Goal: Task Accomplishment & Management: Manage account settings

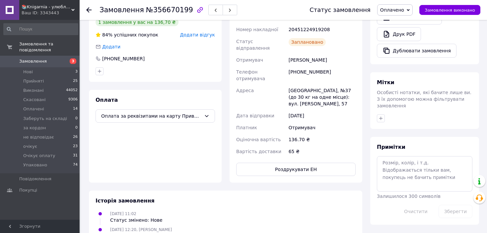
scroll to position [232, 0]
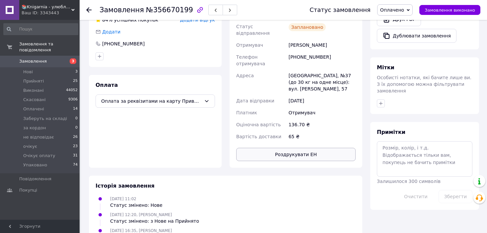
click at [298, 148] on button "Роздрукувати ЕН" at bounding box center [295, 154] width 119 height 13
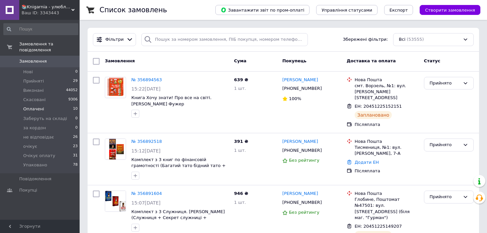
click at [30, 106] on span "Оплачені" at bounding box center [33, 109] width 21 height 6
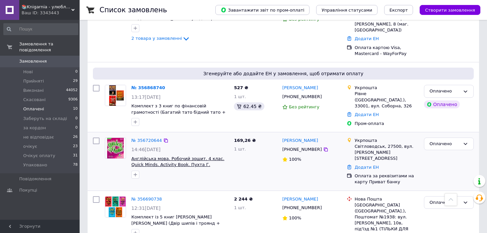
scroll to position [487, 0]
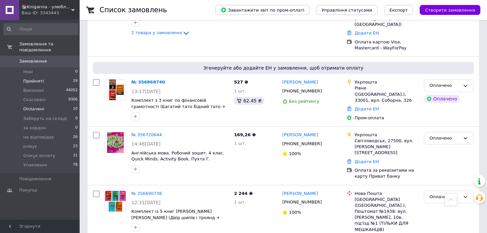
click at [28, 78] on span "Прийняті" at bounding box center [33, 81] width 21 height 6
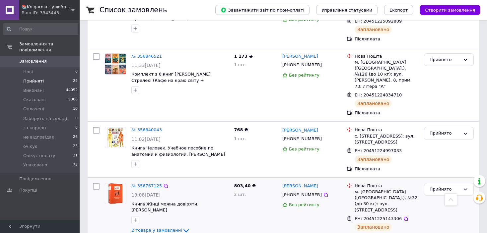
scroll to position [1104, 0]
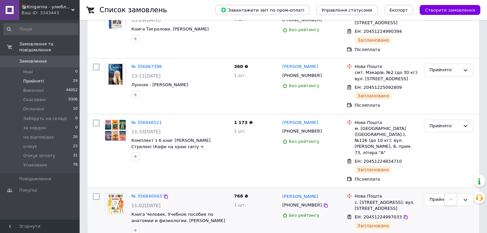
click at [97, 193] on input "checkbox" at bounding box center [96, 196] width 7 height 7
checkbox input "true"
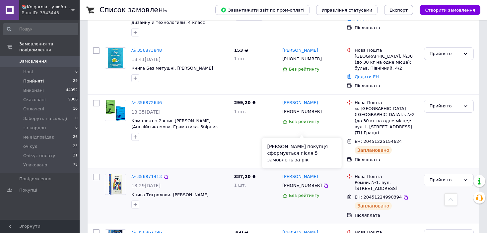
scroll to position [1071, 0]
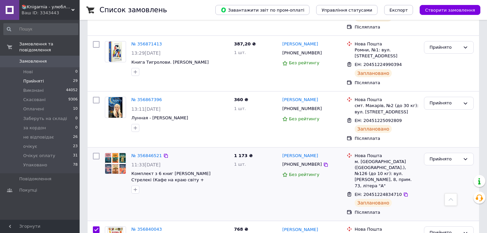
click at [96, 153] on input "checkbox" at bounding box center [96, 156] width 7 height 7
checkbox input "true"
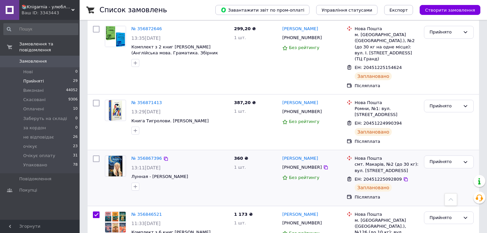
scroll to position [1005, 0]
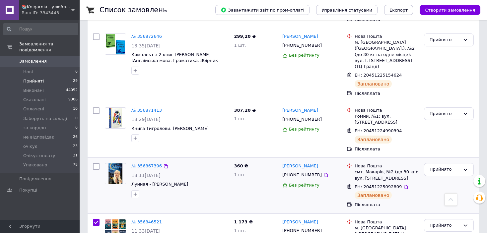
click at [97, 163] on input "checkbox" at bounding box center [96, 166] width 7 height 7
checkbox input "true"
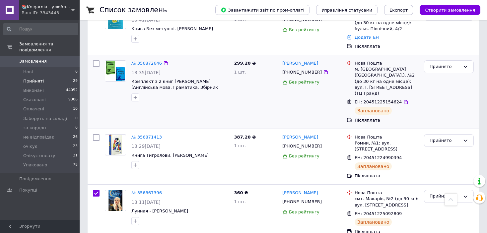
scroll to position [938, 0]
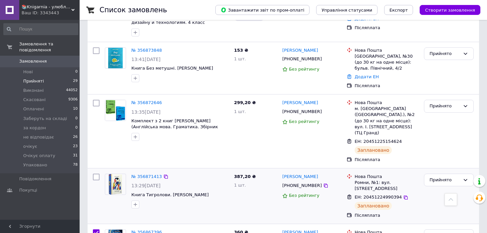
click at [97, 171] on div at bounding box center [96, 196] width 12 height 50
checkbox input "true"
click at [97, 174] on input "checkbox" at bounding box center [96, 177] width 7 height 7
checkbox input "true"
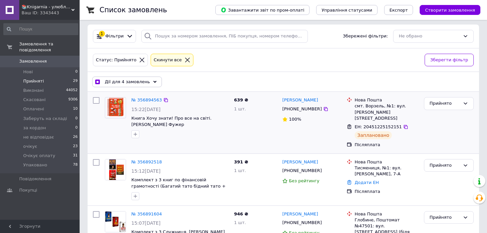
scroll to position [0, 0]
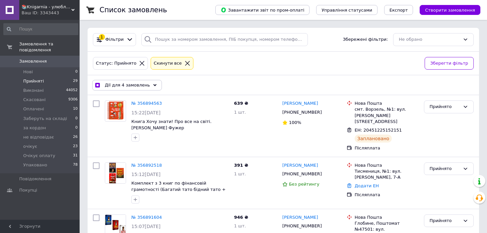
click at [153, 85] on icon at bounding box center [154, 85] width 3 height 3
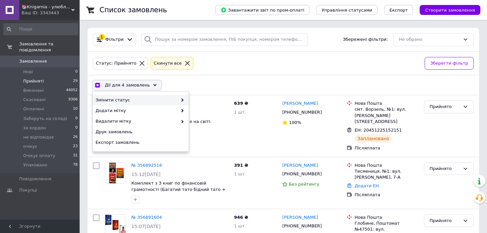
checkbox input "true"
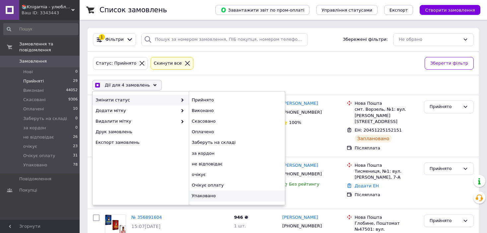
click at [200, 197] on div "Упаковано" at bounding box center [237, 196] width 96 height 11
checkbox input "false"
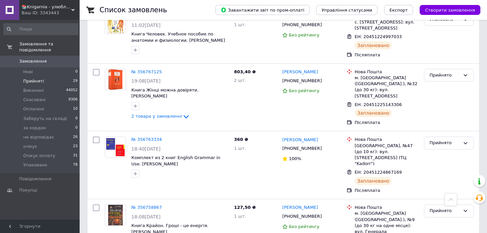
scroll to position [1260, 0]
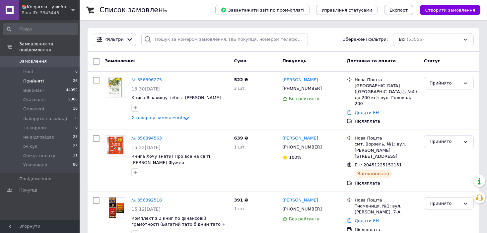
click at [42, 77] on li "Прийняті 26" at bounding box center [41, 81] width 82 height 9
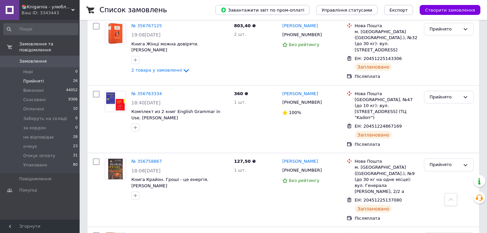
scroll to position [1184, 0]
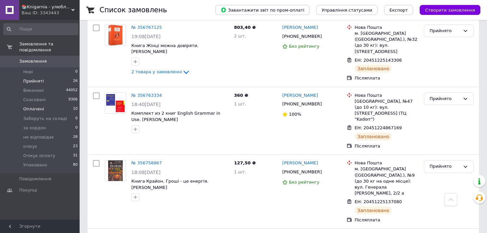
click at [43, 104] on li "Оплачені 10" at bounding box center [41, 108] width 82 height 9
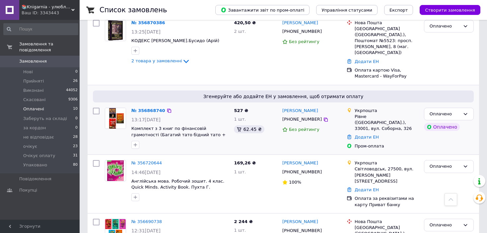
scroll to position [610, 0]
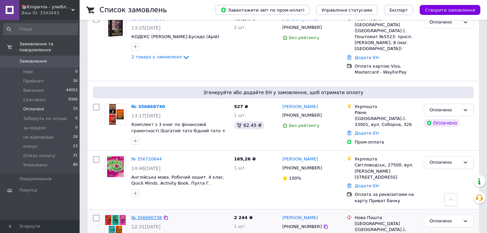
click at [141, 215] on link "№ 356690738" at bounding box center [146, 217] width 31 height 5
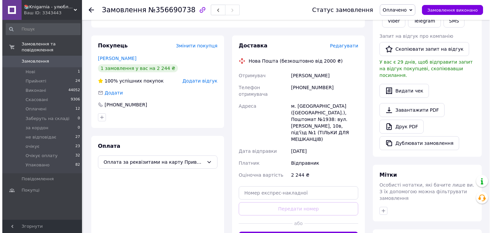
scroll to position [124, 0]
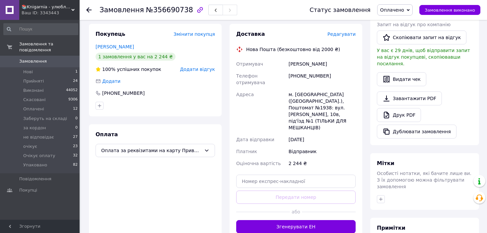
click at [334, 32] on span "Редагувати" at bounding box center [341, 34] width 28 height 5
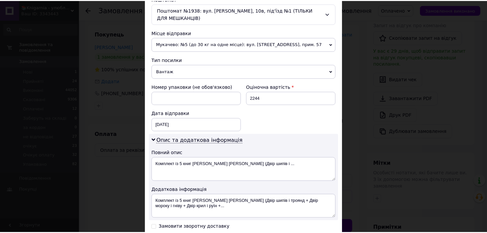
scroll to position [265, 0]
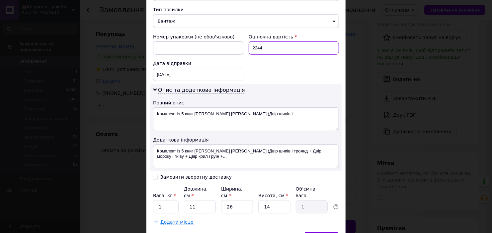
click at [272, 42] on input "2244" at bounding box center [293, 47] width 90 height 13
drag, startPoint x: 252, startPoint y: 47, endPoint x: 293, endPoint y: 58, distance: 42.2
click at [293, 58] on div "Номер упаковки (не обов'язково) Оціночна вартість 2244 Дата відправки 12.08.202…" at bounding box center [245, 57] width 191 height 53
click at [259, 45] on input at bounding box center [293, 47] width 90 height 13
type input "500"
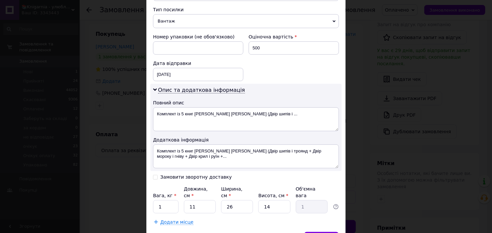
click at [318, 222] on div "Спосіб доставки Нова Пошта (безкоштовно від 2000 ₴) Платник Відправник Отримува…" at bounding box center [245, 5] width 199 height 454
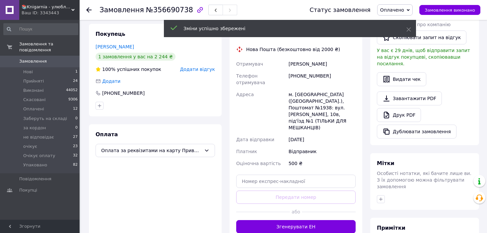
click at [315, 220] on button "Згенерувати ЕН" at bounding box center [295, 226] width 119 height 13
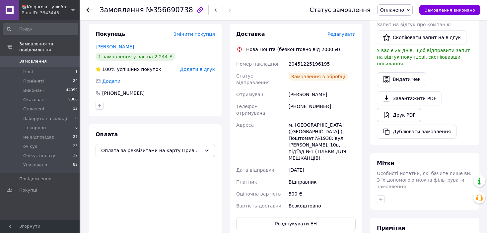
click at [207, 17] on div "Замовлення №356690738" at bounding box center [198, 10] width 197 height 20
click at [208, 12] on button "button" at bounding box center [215, 10] width 15 height 11
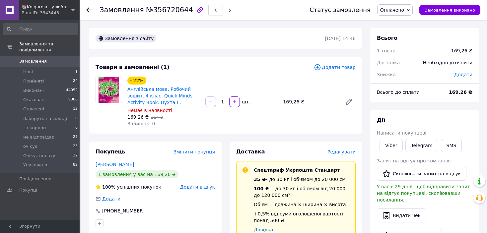
click at [208, 15] on button "button" at bounding box center [215, 10] width 15 height 11
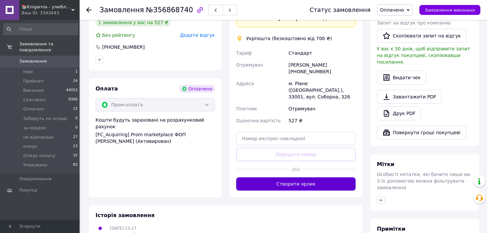
scroll to position [365, 0]
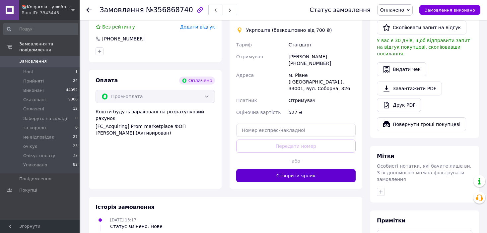
click at [296, 169] on button "Створити ярлик" at bounding box center [295, 175] width 119 height 13
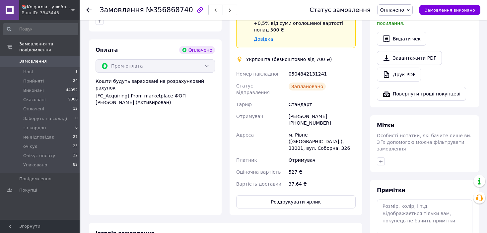
scroll to position [398, 0]
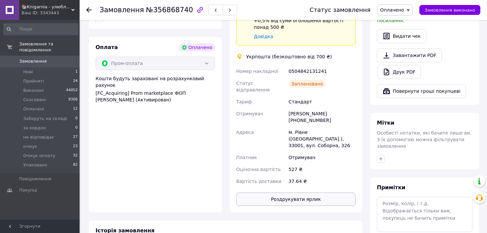
click at [308, 193] on button "Роздрукувати ярлик" at bounding box center [295, 199] width 119 height 13
click at [214, 9] on icon "button" at bounding box center [216, 10] width 4 height 4
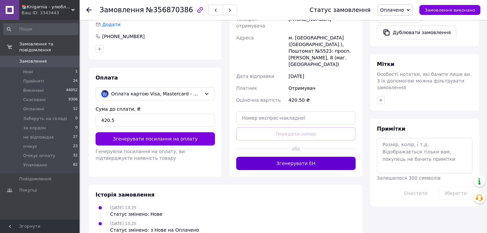
scroll to position [236, 0]
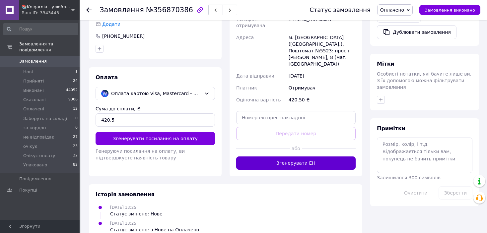
click at [312, 157] on button "Згенерувати ЕН" at bounding box center [295, 163] width 119 height 13
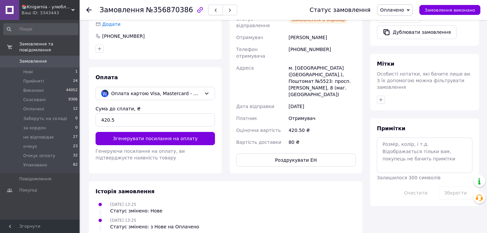
click at [208, 7] on button "button" at bounding box center [215, 10] width 15 height 11
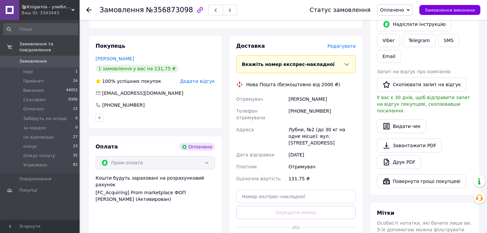
scroll to position [335, 0]
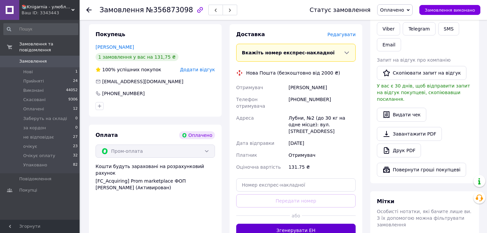
click at [298, 224] on button "Згенерувати ЕН" at bounding box center [295, 230] width 119 height 13
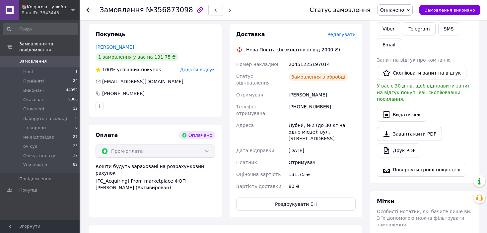
click at [208, 13] on button "button" at bounding box center [215, 10] width 15 height 11
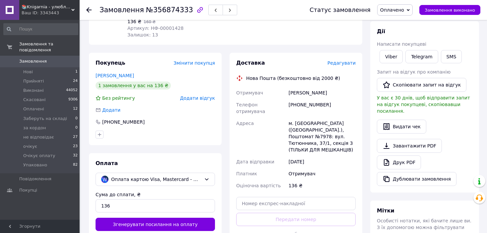
scroll to position [166, 0]
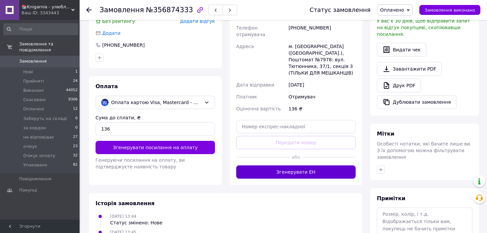
click at [349, 166] on button "Згенерувати ЕН" at bounding box center [295, 172] width 119 height 13
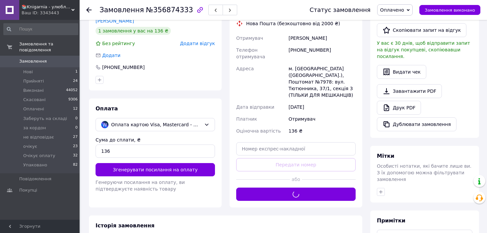
scroll to position [100, 0]
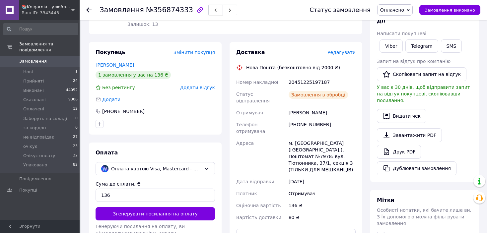
click at [214, 9] on icon "button" at bounding box center [216, 10] width 4 height 4
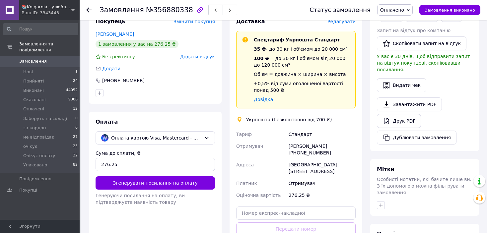
scroll to position [166, 0]
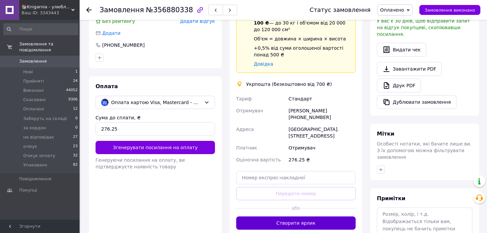
click at [315, 217] on button "Створити ярлик" at bounding box center [295, 223] width 119 height 13
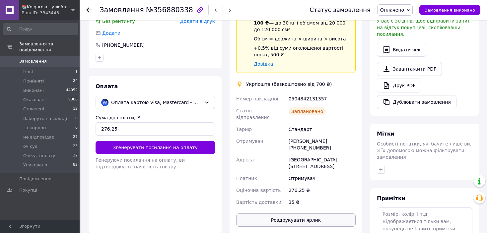
click at [297, 214] on button "Роздрукувати ярлик" at bounding box center [295, 220] width 119 height 13
click at [208, 9] on button "button" at bounding box center [215, 10] width 15 height 11
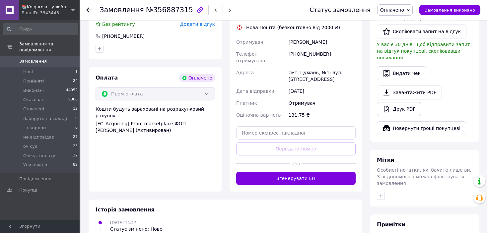
scroll to position [365, 0]
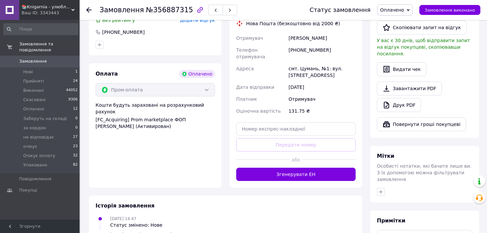
click at [298, 168] on button "Згенерувати ЕН" at bounding box center [295, 174] width 119 height 13
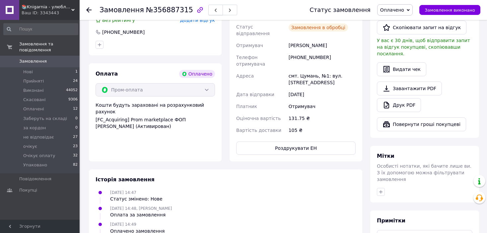
click at [214, 8] on span "button" at bounding box center [216, 10] width 4 height 5
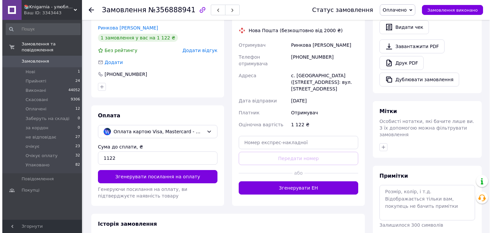
scroll to position [200, 0]
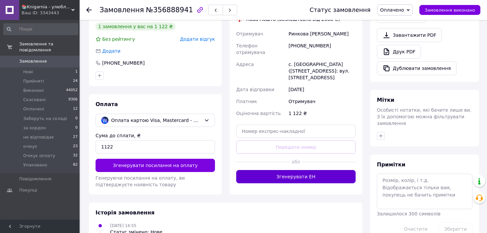
click at [292, 175] on button "Згенерувати ЕН" at bounding box center [295, 176] width 119 height 13
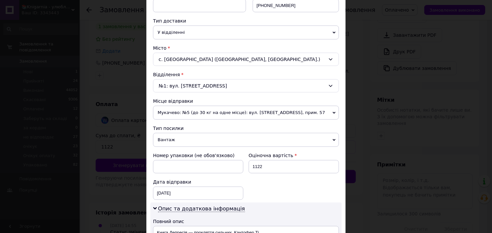
scroll to position [199, 0]
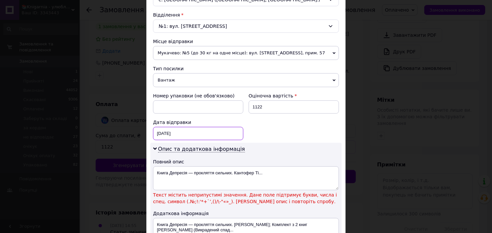
click at [191, 138] on div "12.08.2025 < 2025 > < Август > Пн Вт Ср Чт Пт Сб Вс 28 29 30 31 1 2 3 4 5 6 7 8…" at bounding box center [198, 133] width 90 height 13
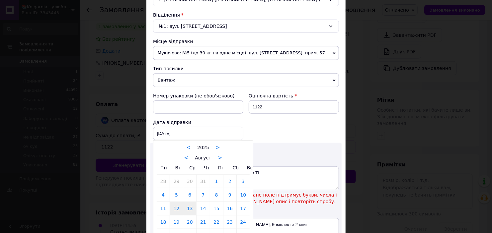
click at [189, 208] on link "13" at bounding box center [189, 208] width 13 height 13
type input "13.08.2025"
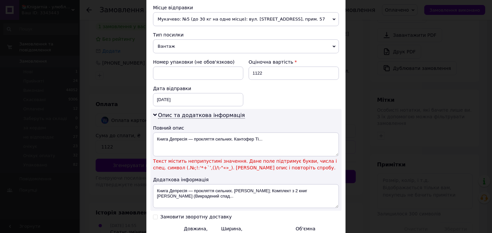
scroll to position [299, 0]
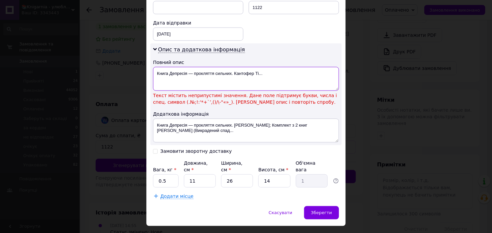
drag, startPoint x: 170, startPoint y: 78, endPoint x: 293, endPoint y: 99, distance: 124.1
click at [293, 99] on div "Книга Депресія — прокляття сильних. Кантофер Ті... Текст містить неприпустимі з…" at bounding box center [246, 86] width 186 height 38
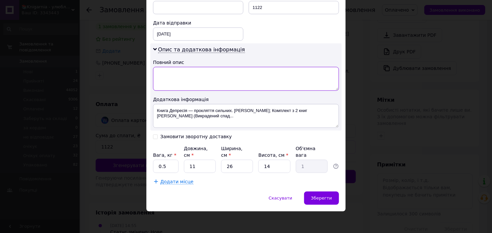
scroll to position [291, 0]
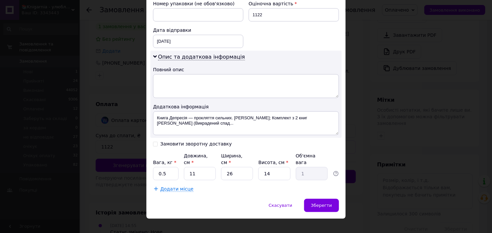
click at [325, 204] on div "Скасувати   Зберегти" at bounding box center [245, 209] width 199 height 20
click at [325, 200] on div "Зберегти" at bounding box center [321, 205] width 35 height 13
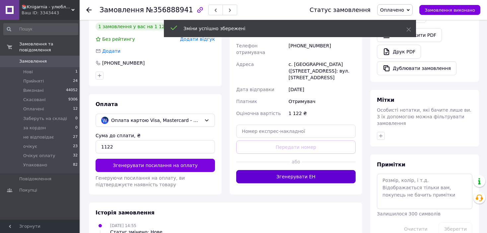
click at [294, 174] on button "Згенерувати ЕН" at bounding box center [295, 176] width 119 height 13
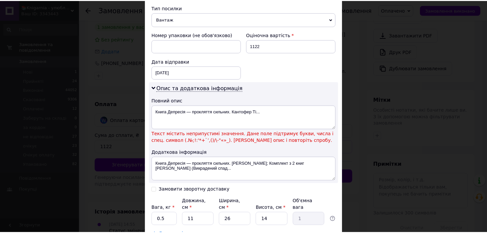
scroll to position [265, 0]
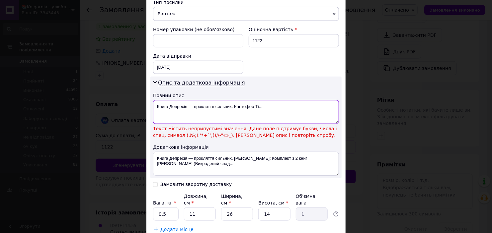
click at [270, 103] on textarea "Книга Депресія — прокляття сильних. Кантофер Ті..." at bounding box center [246, 112] width 186 height 24
drag, startPoint x: 156, startPoint y: 103, endPoint x: 275, endPoint y: 106, distance: 118.8
click at [271, 113] on textarea "Книга Депресія — прокляття сильних. Кантофер Ті..." at bounding box center [246, 112] width 186 height 24
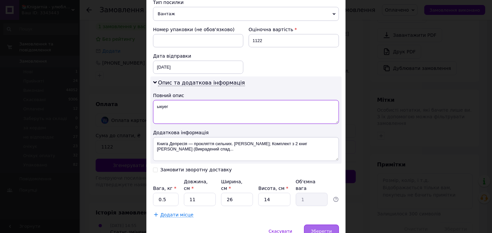
type textarea "ыкуег"
click at [321, 229] on span "Зберегти" at bounding box center [321, 231] width 21 height 5
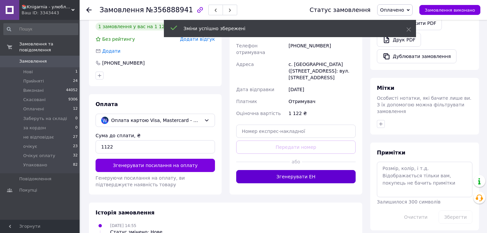
click at [320, 176] on button "Згенерувати ЕН" at bounding box center [295, 176] width 119 height 13
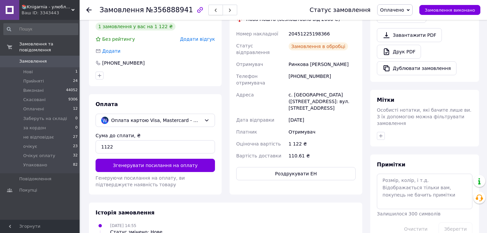
click at [208, 7] on button "button" at bounding box center [215, 10] width 15 height 11
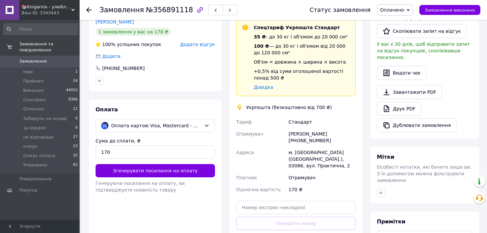
scroll to position [200, 0]
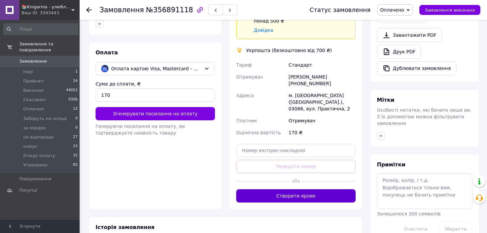
click at [276, 189] on button "Створити ярлик" at bounding box center [295, 195] width 119 height 13
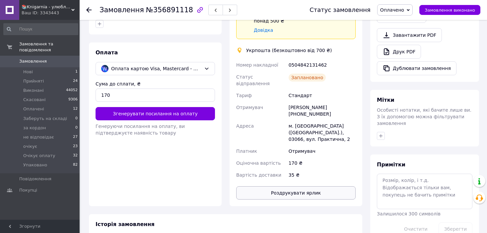
click at [285, 186] on button "Роздрукувати ярлик" at bounding box center [295, 192] width 119 height 13
click at [214, 9] on icon "button" at bounding box center [216, 10] width 4 height 4
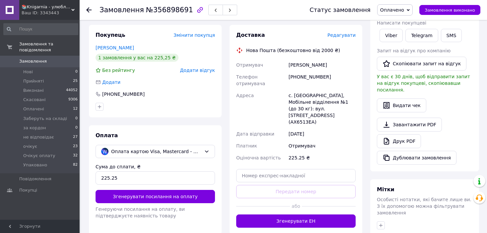
scroll to position [100, 0]
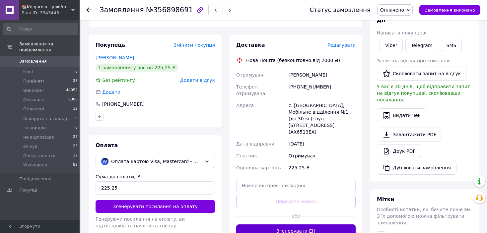
click at [299, 225] on button "Згенерувати ЕН" at bounding box center [295, 231] width 119 height 13
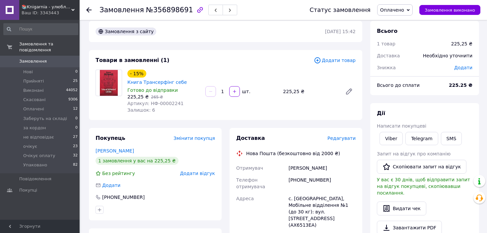
scroll to position [0, 0]
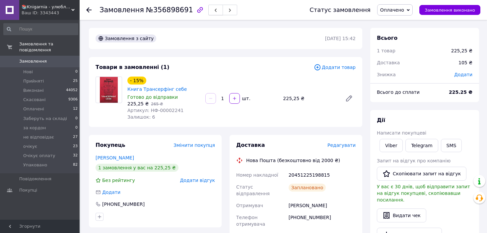
click at [214, 12] on icon "button" at bounding box center [216, 10] width 4 height 4
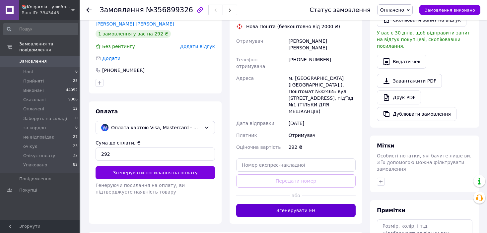
scroll to position [33, 0]
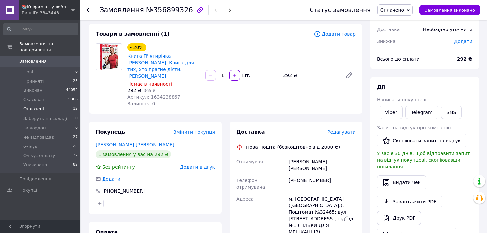
click at [37, 106] on span "Оплачені" at bounding box center [33, 109] width 21 height 6
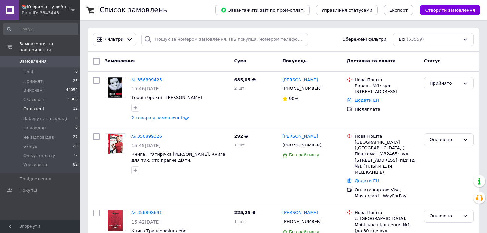
click at [38, 106] on span "Оплачені" at bounding box center [33, 109] width 21 height 6
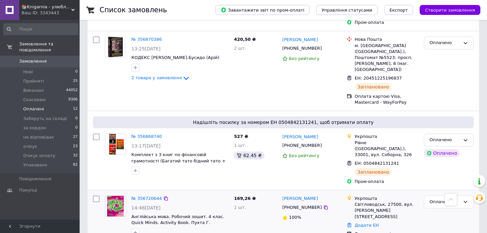
scroll to position [693, 0]
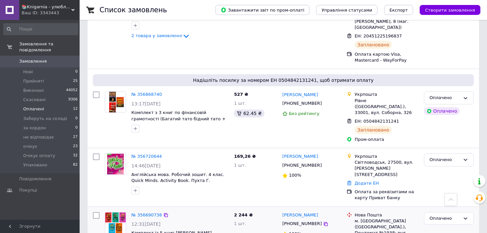
click at [99, 212] on input "checkbox" at bounding box center [96, 215] width 7 height 7
checkbox input "true"
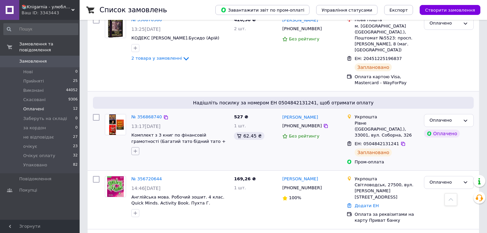
scroll to position [659, 0]
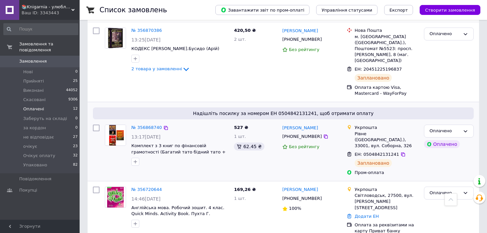
click at [99, 125] on input "checkbox" at bounding box center [96, 128] width 7 height 7
checkbox input "true"
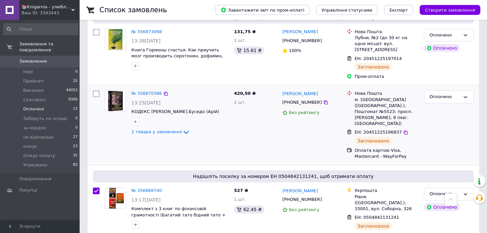
scroll to position [593, 0]
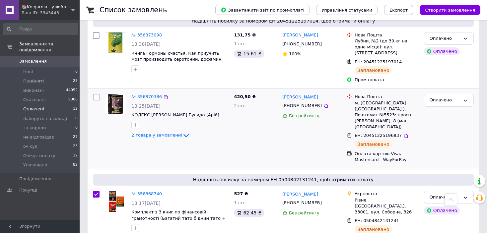
click at [151, 133] on span "2 товара у замовленні" at bounding box center [156, 135] width 51 height 5
checkbox input "true"
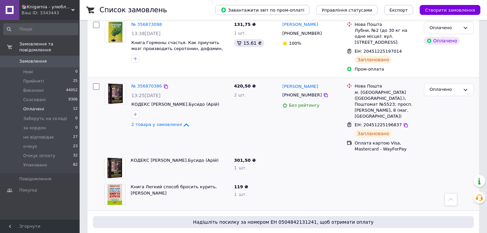
scroll to position [560, 0]
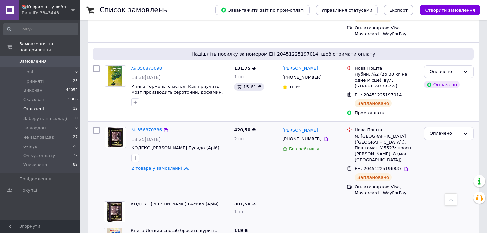
click at [97, 127] on input "checkbox" at bounding box center [96, 130] width 7 height 7
checkbox input "true"
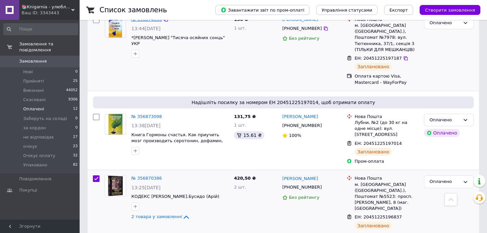
scroll to position [427, 0]
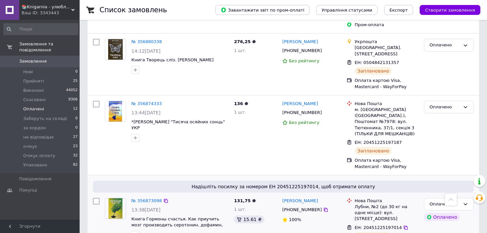
click at [97, 198] on input "checkbox" at bounding box center [96, 201] width 7 height 7
checkbox input "true"
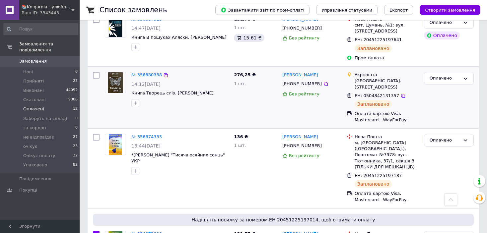
scroll to position [328, 0]
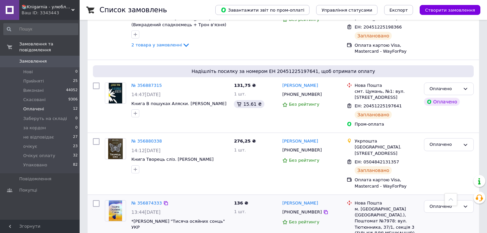
click at [94, 200] on input "checkbox" at bounding box center [96, 203] width 7 height 7
checkbox input "true"
click at [97, 138] on input "checkbox" at bounding box center [96, 141] width 7 height 7
checkbox input "true"
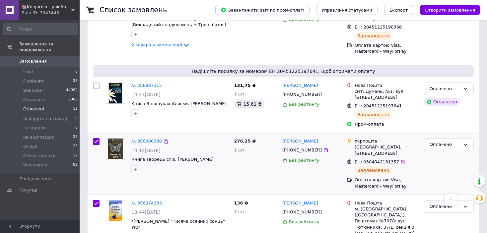
checkbox input "true"
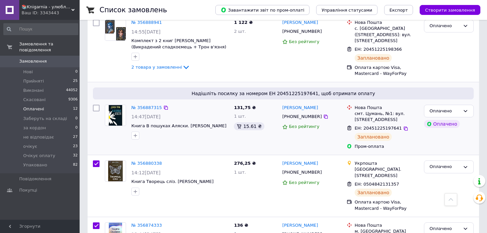
scroll to position [295, 0]
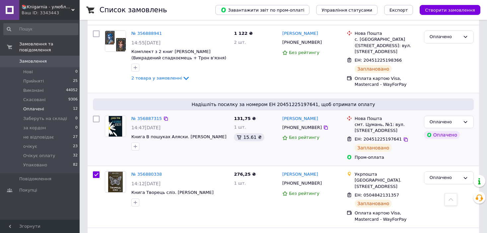
click at [98, 116] on input "checkbox" at bounding box center [96, 119] width 7 height 7
checkbox input "true"
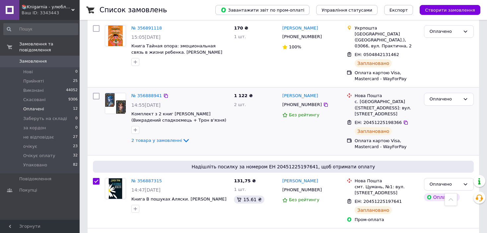
scroll to position [228, 0]
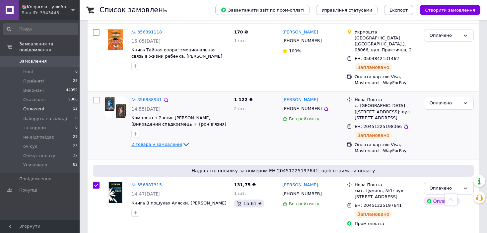
click at [160, 142] on span "2 товара у замовленні" at bounding box center [156, 144] width 51 height 5
checkbox input "true"
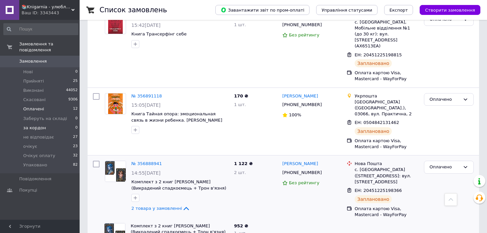
scroll to position [162, 0]
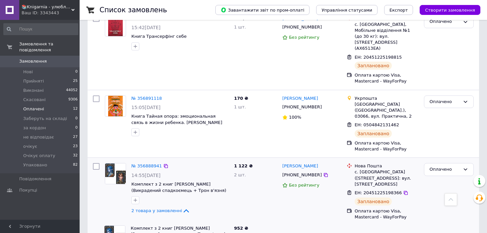
click at [98, 163] on input "checkbox" at bounding box center [96, 166] width 7 height 7
checkbox input "true"
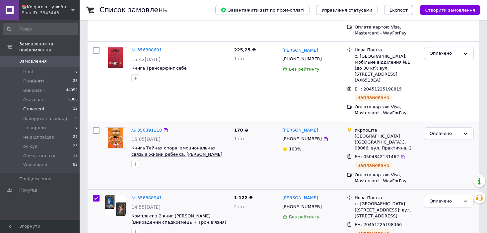
scroll to position [133, 0]
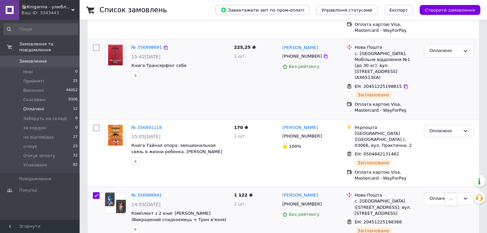
drag, startPoint x: 95, startPoint y: 102, endPoint x: 97, endPoint y: 92, distance: 10.4
click at [95, 125] on input "checkbox" at bounding box center [96, 128] width 7 height 7
checkbox input "true"
click at [97, 44] on input "checkbox" at bounding box center [96, 47] width 7 height 7
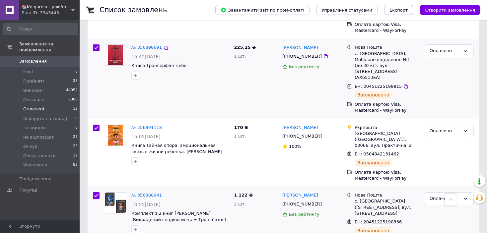
checkbox input "true"
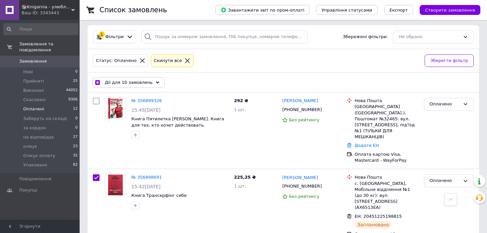
scroll to position [0, 0]
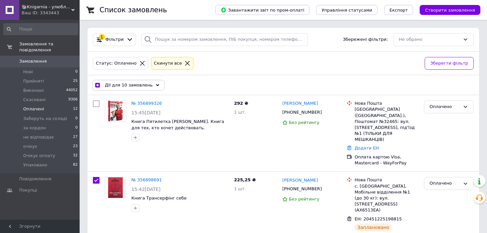
click at [150, 83] on div "Дії для 10 замовлень" at bounding box center [128, 85] width 72 height 11
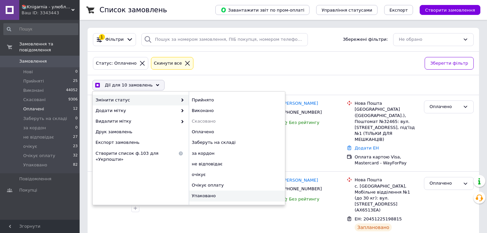
checkbox input "true"
click at [203, 192] on div "Упаковано" at bounding box center [237, 196] width 96 height 11
checkbox input "false"
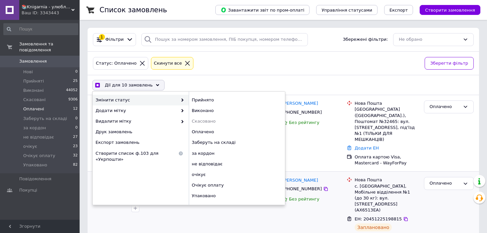
checkbox input "false"
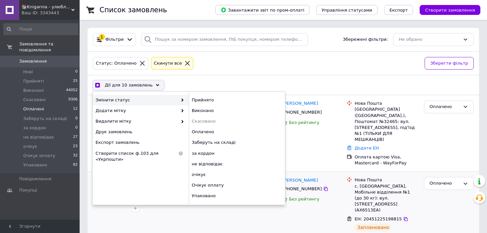
checkbox input "false"
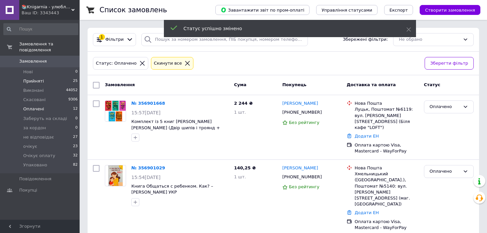
click at [43, 77] on li "Прийняті 25" at bounding box center [41, 81] width 82 height 9
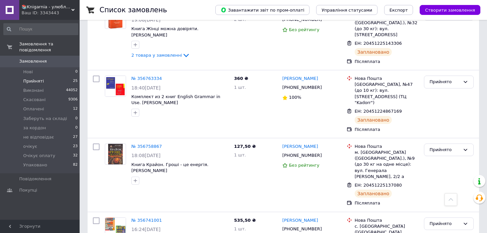
scroll to position [1027, 0]
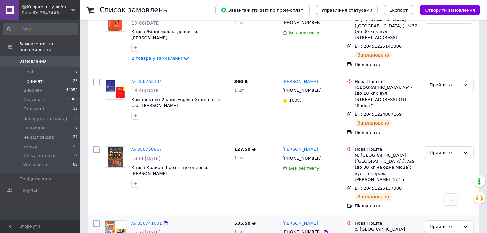
click at [98, 221] on input "checkbox" at bounding box center [96, 224] width 7 height 7
checkbox input "true"
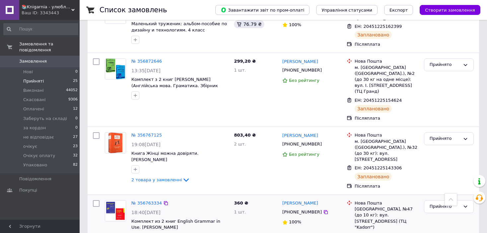
scroll to position [894, 0]
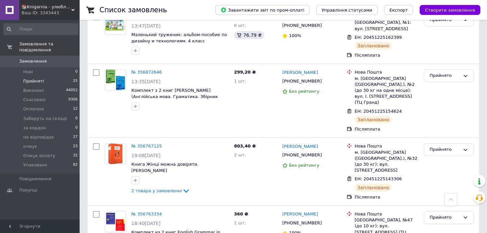
checkbox input "true"
click at [98, 211] on input "checkbox" at bounding box center [96, 214] width 7 height 7
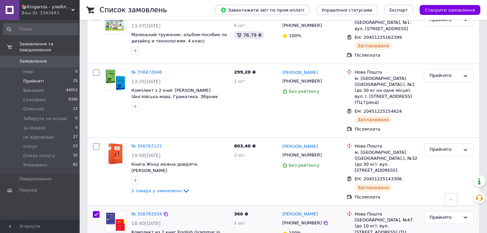
checkbox input "true"
click at [163, 187] on div "2 товара у замовленні" at bounding box center [179, 191] width 97 height 8
click at [162, 188] on span "2 товара у замовленні" at bounding box center [156, 190] width 51 height 5
checkbox input "true"
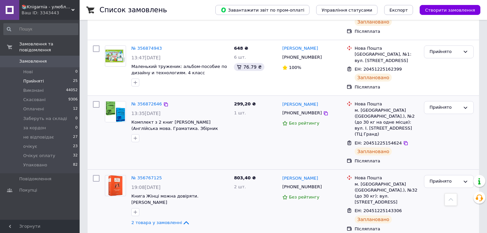
scroll to position [861, 0]
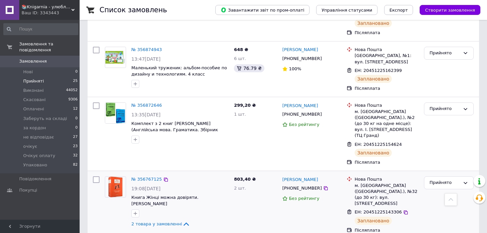
click at [96, 176] on input "checkbox" at bounding box center [96, 179] width 7 height 7
checkbox input "true"
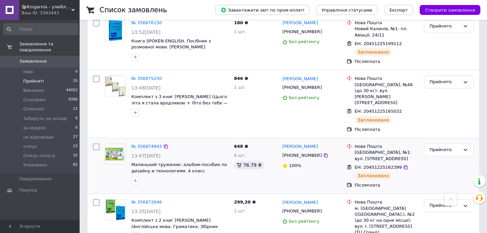
scroll to position [761, 0]
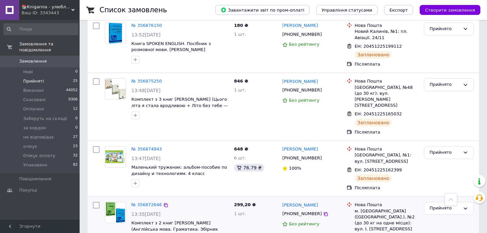
click at [94, 202] on input "checkbox" at bounding box center [96, 205] width 7 height 7
checkbox input "true"
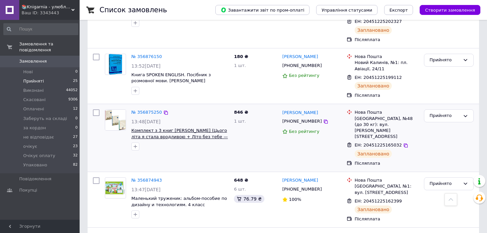
scroll to position [695, 0]
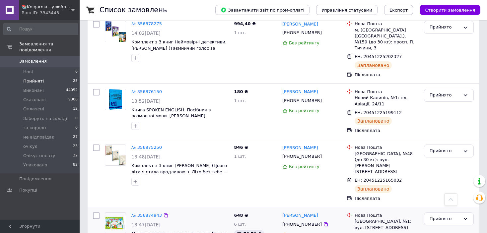
click at [98, 213] on input "checkbox" at bounding box center [96, 216] width 7 height 7
checkbox input "true"
click at [93, 145] on input "checkbox" at bounding box center [96, 148] width 7 height 7
checkbox input "true"
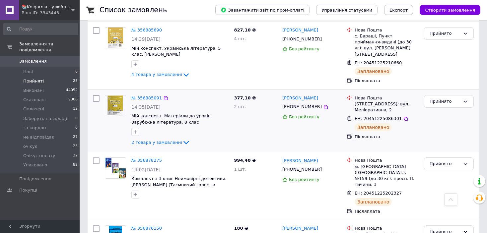
scroll to position [562, 0]
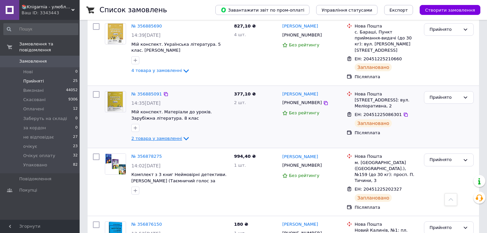
click at [172, 136] on span "2 товара у замовленні" at bounding box center [156, 138] width 51 height 5
checkbox input "true"
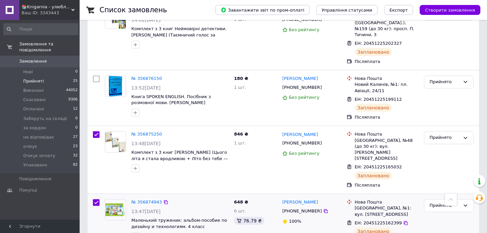
scroll to position [662, 0]
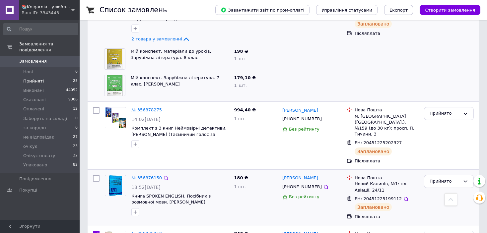
click at [98, 175] on input "checkbox" at bounding box center [96, 178] width 7 height 7
checkbox input "true"
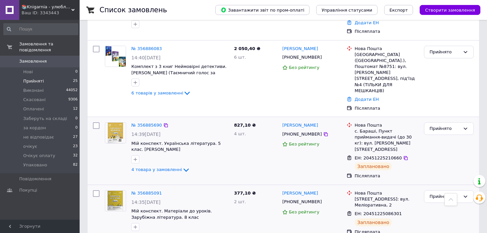
scroll to position [463, 0]
click at [164, 167] on link "4 товара у замовленні" at bounding box center [160, 169] width 59 height 5
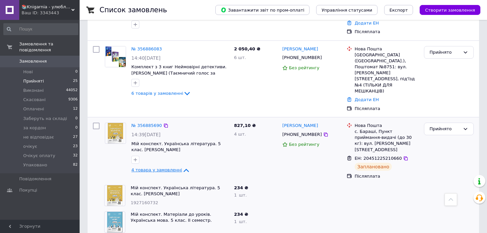
click at [165, 167] on span "4 товара у замовленні" at bounding box center [156, 169] width 51 height 5
checkbox input "true"
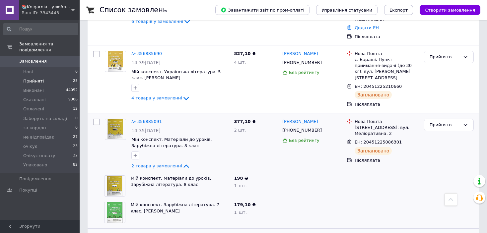
scroll to position [531, 0]
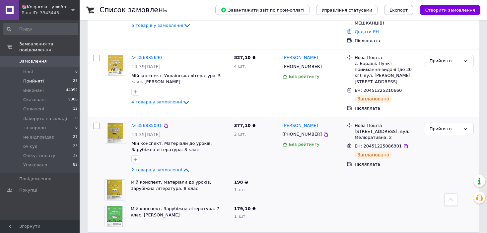
click at [94, 123] on input "checkbox" at bounding box center [96, 126] width 7 height 7
checkbox input "true"
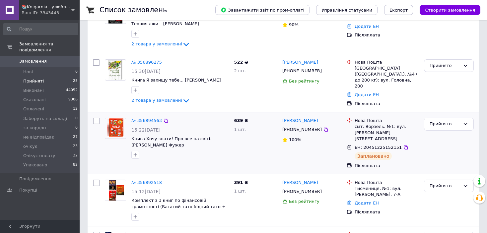
scroll to position [100, 0]
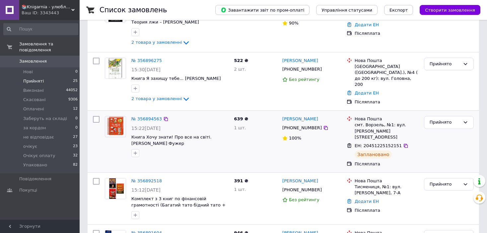
click at [95, 117] on input "checkbox" at bounding box center [96, 119] width 7 height 7
checkbox input "true"
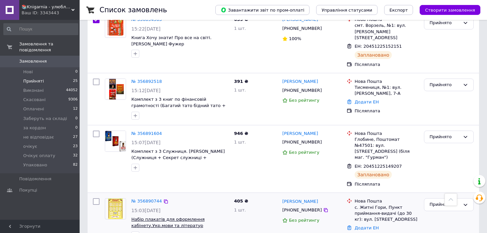
scroll to position [166, 0]
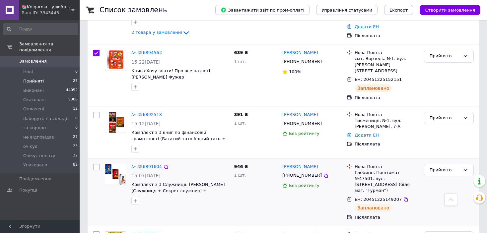
click at [97, 164] on input "checkbox" at bounding box center [96, 167] width 7 height 7
checkbox input "true"
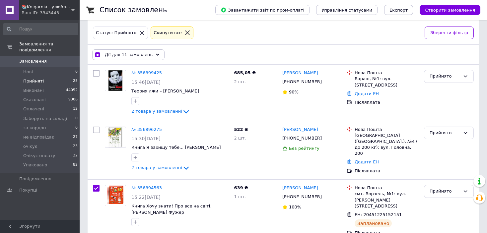
scroll to position [0, 0]
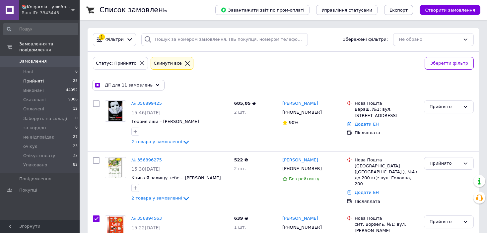
click at [147, 88] on div "Дії для 11 замовлень" at bounding box center [128, 85] width 72 height 11
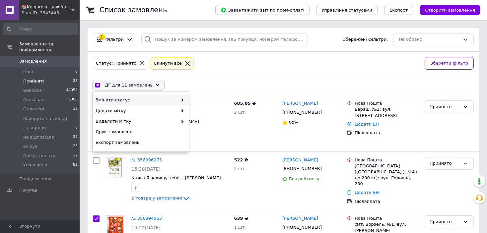
click at [181, 100] on icon at bounding box center [182, 100] width 3 height 3
checkbox input "true"
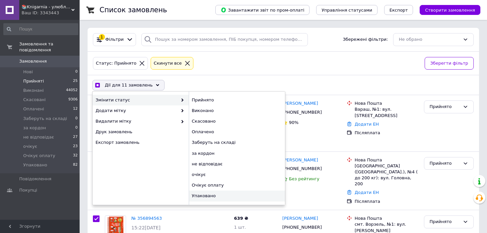
click at [203, 194] on div "Упаковано" at bounding box center [237, 196] width 96 height 11
checkbox input "false"
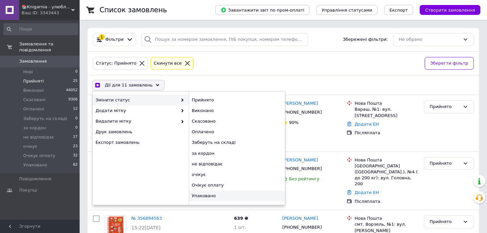
checkbox input "false"
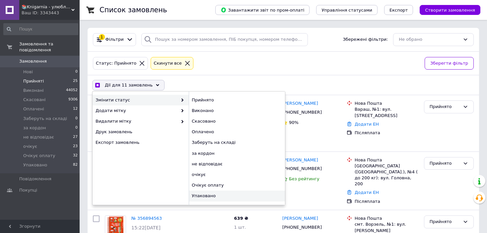
checkbox input "false"
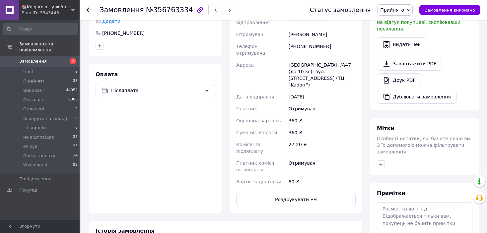
scroll to position [232, 0]
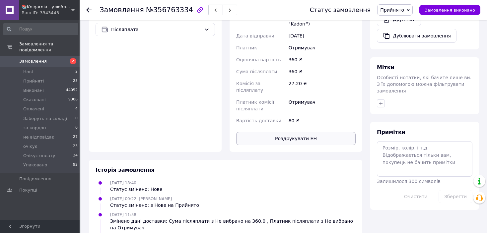
click at [285, 132] on button "Роздрукувати ЕН" at bounding box center [295, 138] width 119 height 13
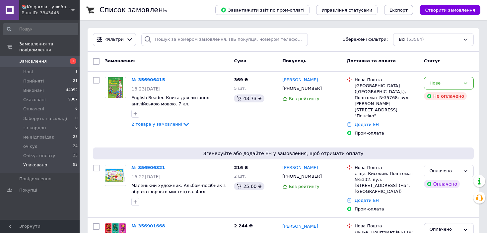
click at [38, 162] on span "Упаковано" at bounding box center [35, 165] width 24 height 6
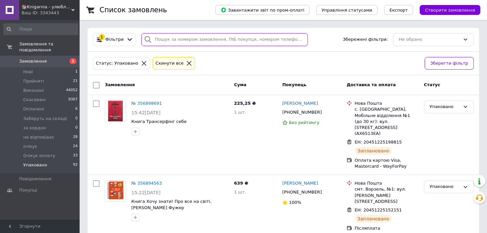
click at [165, 40] on input "search" at bounding box center [224, 39] width 166 height 13
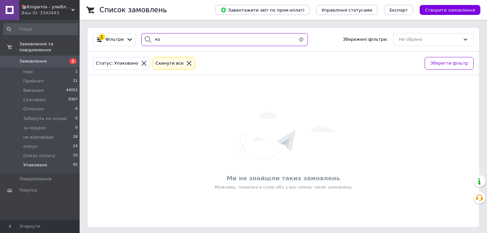
type input "к"
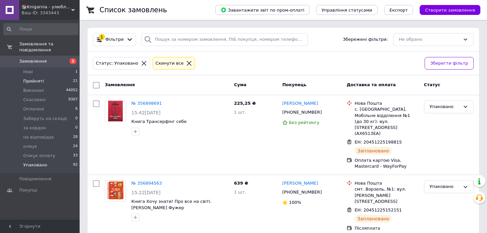
click at [18, 77] on li "Прийняті 21" at bounding box center [41, 81] width 82 height 9
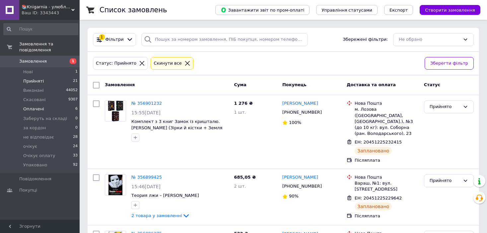
click at [43, 104] on li "Оплачені 6" at bounding box center [41, 108] width 82 height 9
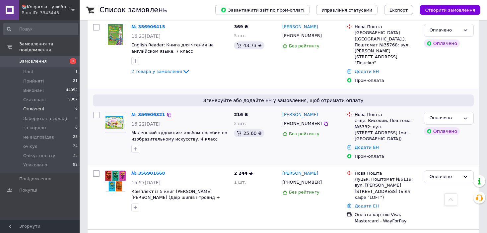
scroll to position [53, 0]
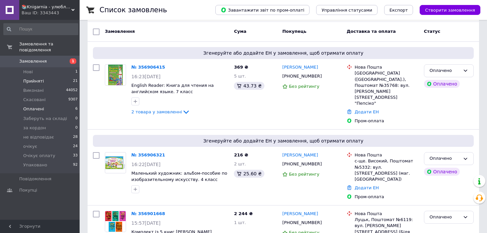
click at [30, 78] on span "Прийняті" at bounding box center [33, 81] width 21 height 6
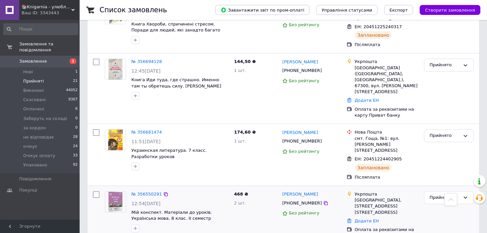
scroll to position [454, 0]
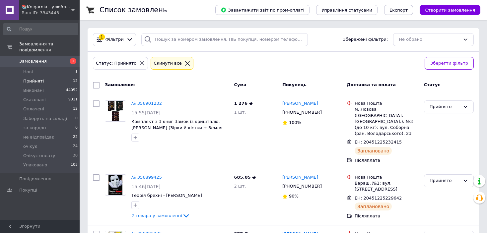
click at [41, 78] on span "Прийняті" at bounding box center [33, 81] width 21 height 6
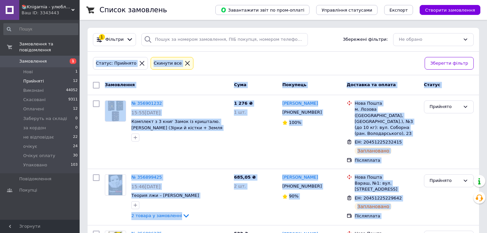
drag, startPoint x: 487, startPoint y: 39, endPoint x: 492, endPoint y: 202, distance: 162.6
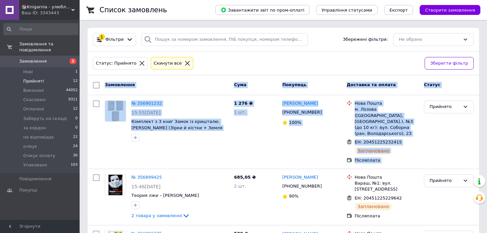
drag, startPoint x: 486, startPoint y: 59, endPoint x: 491, endPoint y: 103, distance: 44.4
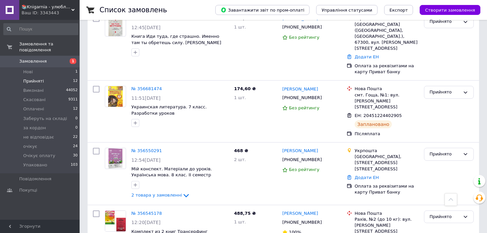
scroll to position [582, 0]
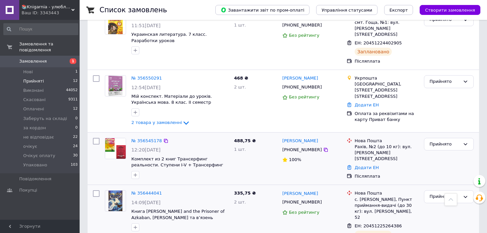
scroll to position [603, 0]
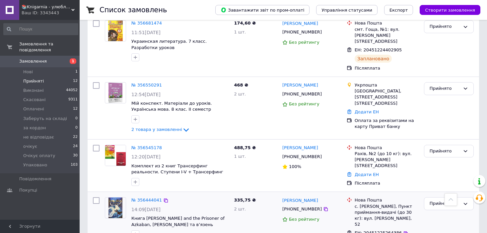
click at [97, 197] on input "checkbox" at bounding box center [96, 200] width 7 height 7
checkbox input "true"
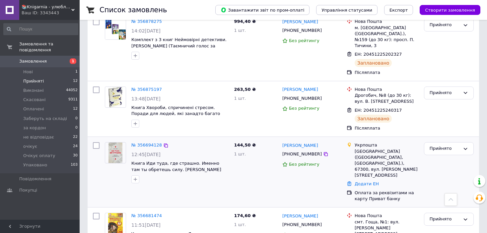
scroll to position [370, 0]
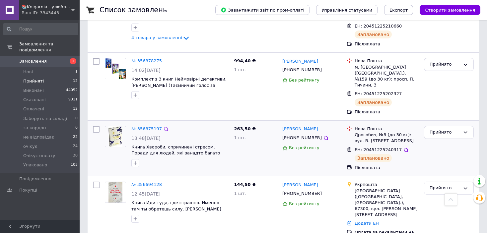
click at [97, 126] on input "checkbox" at bounding box center [96, 129] width 7 height 7
checkbox input "true"
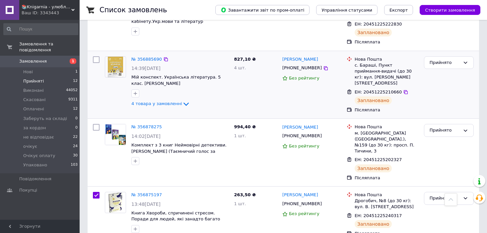
scroll to position [304, 0]
click at [100, 122] on div at bounding box center [96, 153] width 12 height 62
checkbox input "true"
click at [98, 124] on input "checkbox" at bounding box center [96, 127] width 7 height 7
checkbox input "true"
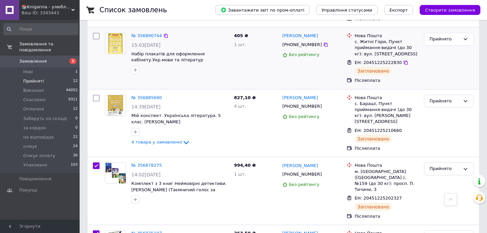
scroll to position [205, 0]
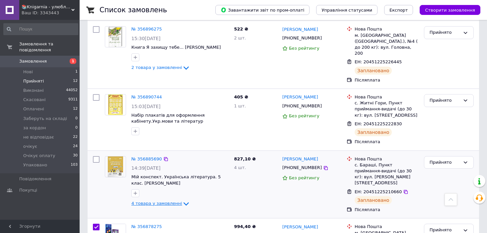
click at [165, 201] on span "4 товара у замовленні" at bounding box center [156, 203] width 51 height 5
checkbox input "true"
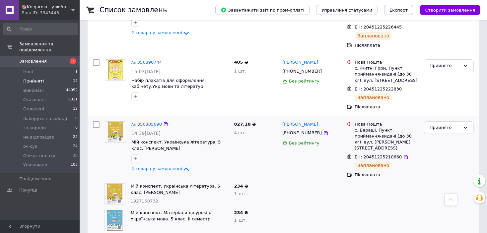
scroll to position [238, 0]
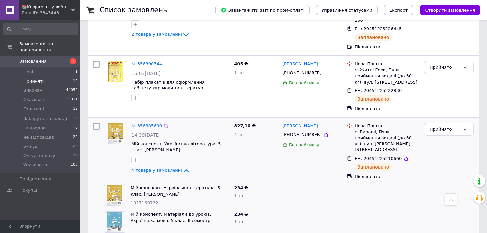
click at [97, 123] on input "checkbox" at bounding box center [96, 126] width 7 height 7
checkbox input "true"
click at [96, 61] on input "checkbox" at bounding box center [96, 64] width 7 height 7
checkbox input "true"
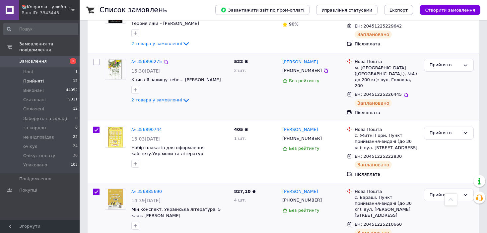
scroll to position [171, 0]
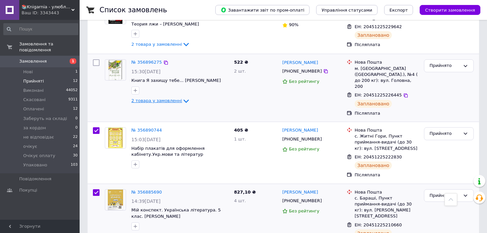
click at [164, 98] on span "2 товара у замовленні" at bounding box center [156, 100] width 51 height 5
checkbox input "true"
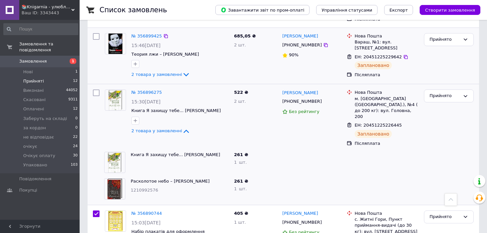
scroll to position [138, 0]
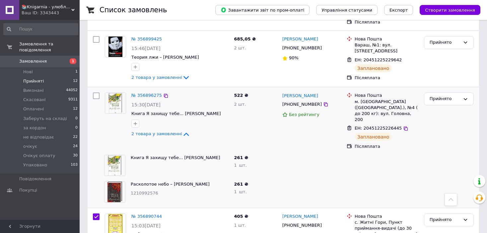
click at [96, 93] on input "checkbox" at bounding box center [96, 96] width 7 height 7
checkbox input "true"
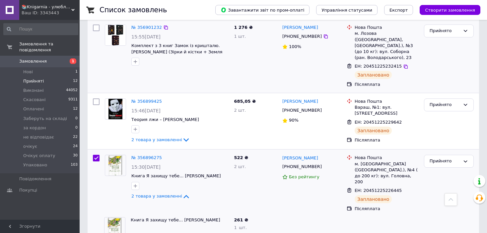
scroll to position [72, 0]
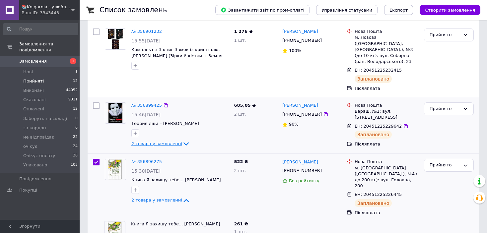
click at [156, 141] on span "2 товара у замовленні" at bounding box center [156, 143] width 51 height 5
checkbox input "true"
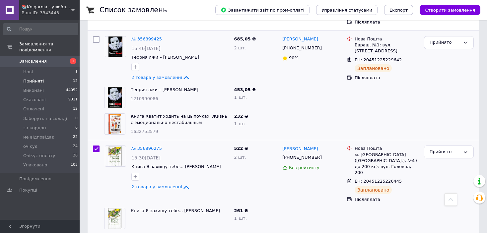
scroll to position [105, 0]
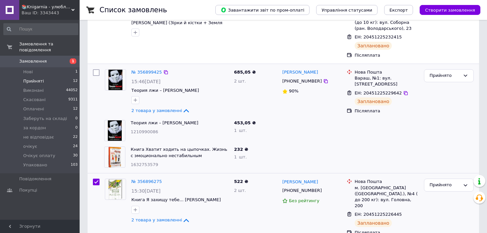
click at [98, 69] on input "checkbox" at bounding box center [96, 72] width 7 height 7
checkbox input "true"
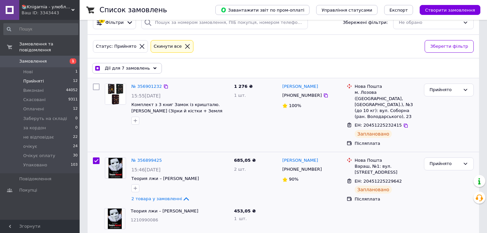
scroll to position [6, 0]
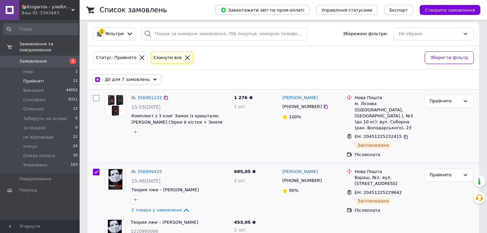
click at [98, 94] on div at bounding box center [96, 126] width 12 height 68
checkbox input "true"
click at [96, 96] on input "checkbox" at bounding box center [96, 98] width 7 height 7
checkbox input "true"
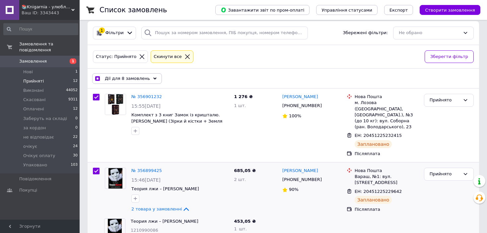
scroll to position [0, 0]
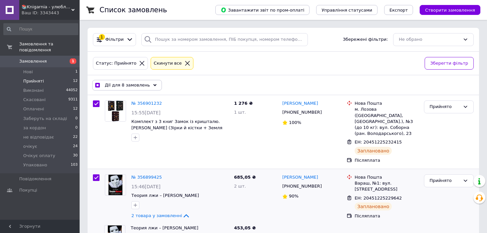
click at [143, 91] on div "Дії для 8 замовлень Вибрати все 12 замовлень Вибрані всі 12 замовлень Скасувати…" at bounding box center [283, 85] width 389 height 17
click at [145, 84] on div "Дії для 8 замовлень" at bounding box center [127, 85] width 70 height 11
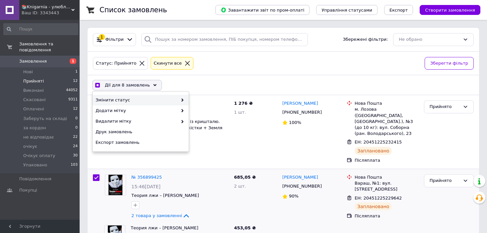
checkbox input "true"
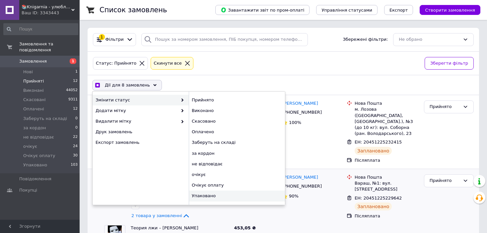
click at [204, 196] on div "Упаковано" at bounding box center [237, 196] width 96 height 11
checkbox input "false"
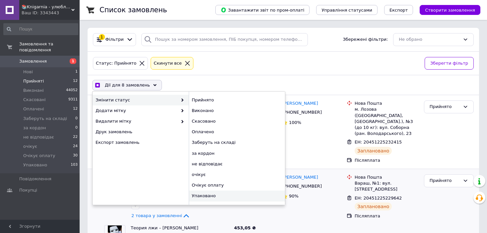
checkbox input "false"
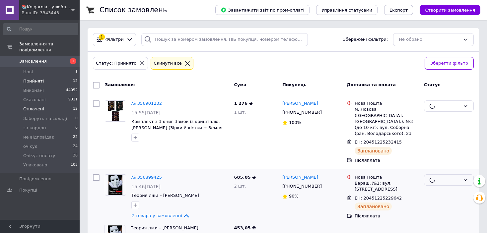
click at [35, 106] on span "Оплачені" at bounding box center [33, 109] width 21 height 6
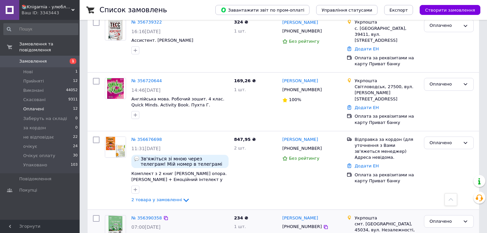
scroll to position [609, 0]
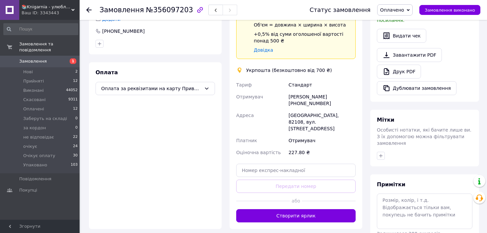
scroll to position [199, 0]
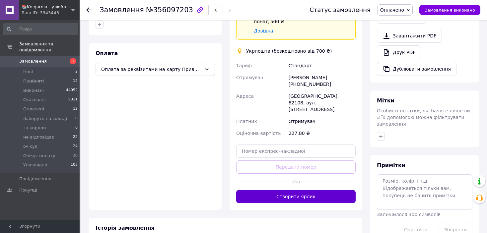
click at [301, 190] on button "Створити ярлик" at bounding box center [295, 196] width 119 height 13
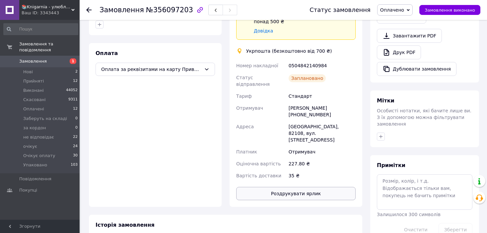
click at [290, 187] on button "Роздрукувати ярлик" at bounding box center [295, 193] width 119 height 13
click at [209, 8] on button "button" at bounding box center [215, 10] width 15 height 11
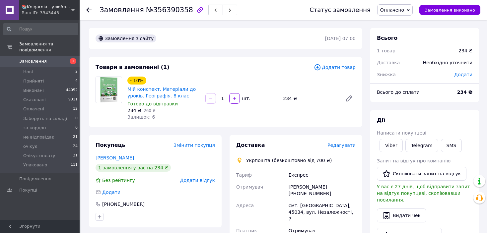
scroll to position [93, 0]
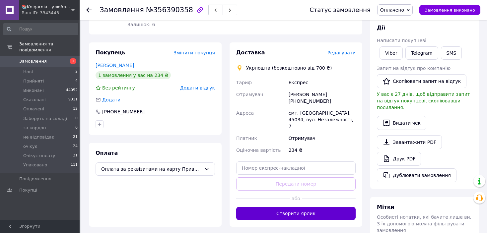
click at [296, 207] on button "Створити ярлик" at bounding box center [295, 213] width 119 height 13
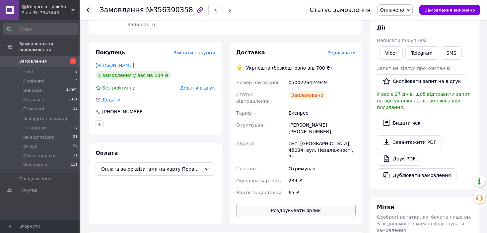
click at [297, 204] on button "Роздрукувати ярлик" at bounding box center [295, 210] width 119 height 13
click at [208, 11] on button "button" at bounding box center [215, 10] width 15 height 11
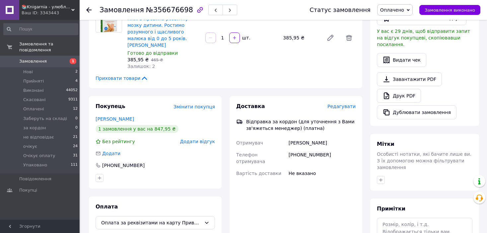
scroll to position [133, 0]
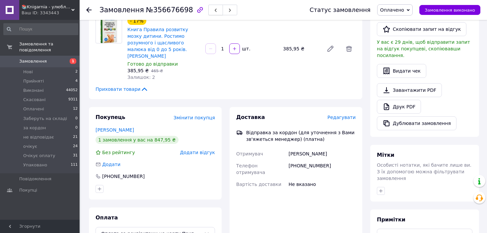
click at [208, 10] on button "button" at bounding box center [215, 10] width 15 height 11
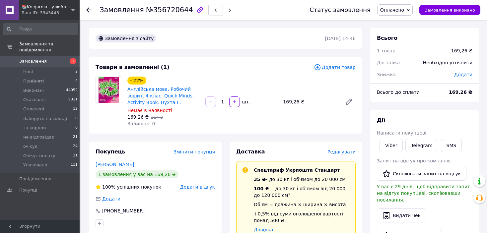
click at [208, 9] on button "button" at bounding box center [215, 10] width 15 height 11
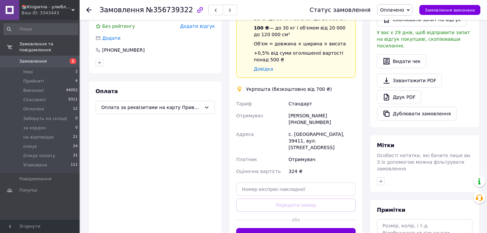
scroll to position [166, 0]
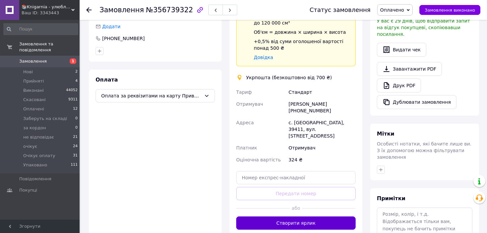
click at [289, 217] on button "Створити ярлик" at bounding box center [295, 223] width 119 height 13
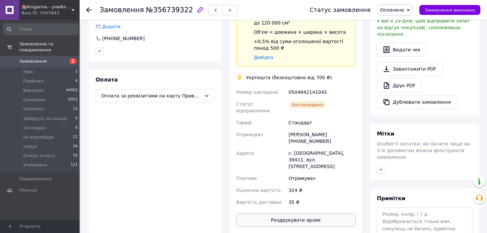
click at [317, 214] on button "Роздрукувати ярлик" at bounding box center [295, 220] width 119 height 13
click at [208, 5] on button "button" at bounding box center [215, 10] width 15 height 11
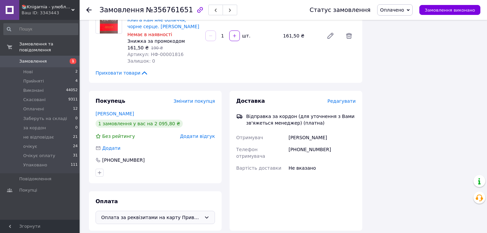
scroll to position [431, 0]
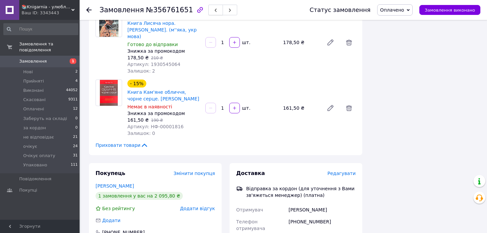
click at [208, 7] on button "button" at bounding box center [215, 10] width 15 height 11
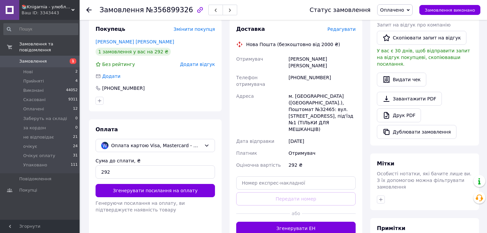
scroll to position [136, 0]
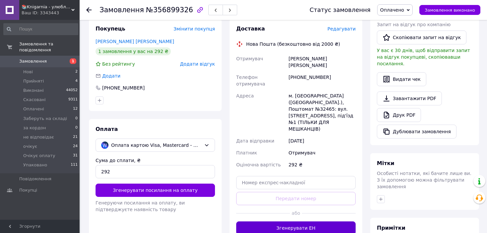
click at [297, 222] on button "Згенерувати ЕН" at bounding box center [295, 228] width 119 height 13
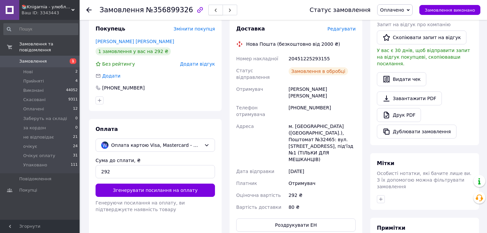
click at [214, 11] on icon "button" at bounding box center [216, 10] width 4 height 4
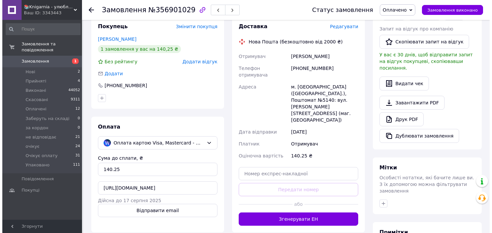
scroll to position [133, 0]
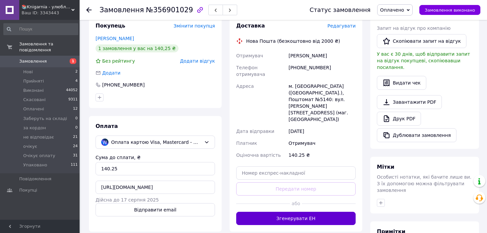
click at [313, 212] on button "Згенерувати ЕН" at bounding box center [295, 218] width 119 height 13
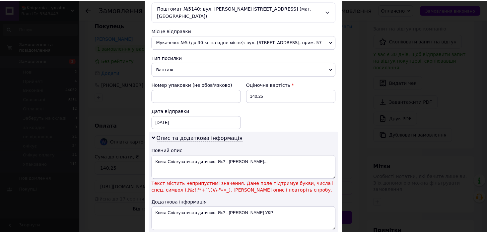
scroll to position [265, 0]
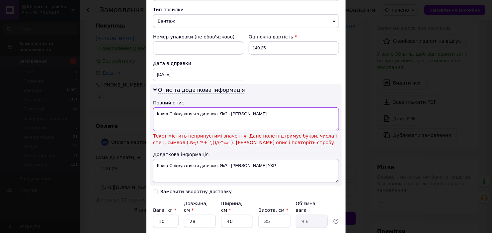
drag, startPoint x: 156, startPoint y: 104, endPoint x: 273, endPoint y: 112, distance: 117.0
click at [273, 112] on textarea "Книга Спілкуватися з дитиною. Як? - Юлія Гіппен..." at bounding box center [246, 119] width 186 height 24
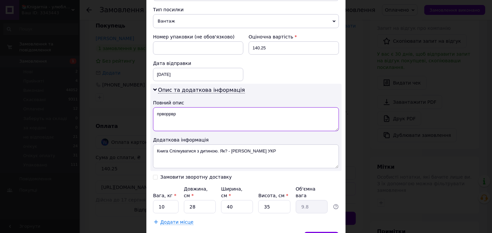
type textarea "прворрвр"
click at [329, 216] on div "Спосіб доставки Нова Пошта (безкоштовно від 2000 ₴) Платник Отримувач Відправни…" at bounding box center [245, 5] width 199 height 454
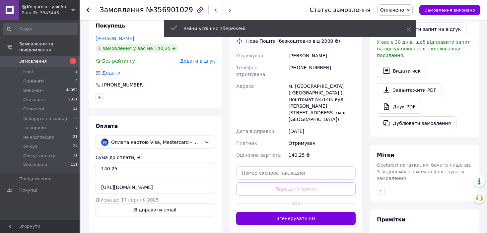
click at [325, 212] on button "Згенерувати ЕН" at bounding box center [295, 218] width 119 height 13
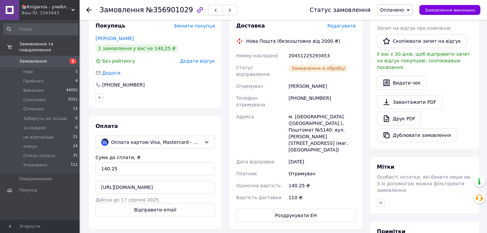
click at [215, 10] on use "button" at bounding box center [216, 11] width 2 height 4
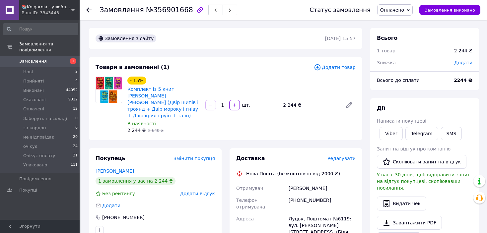
click at [202, 17] on div "Замовлення №356901668" at bounding box center [198, 10] width 197 height 20
click at [208, 11] on button "button" at bounding box center [215, 10] width 15 height 11
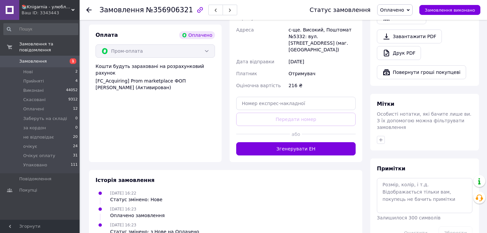
scroll to position [418, 0]
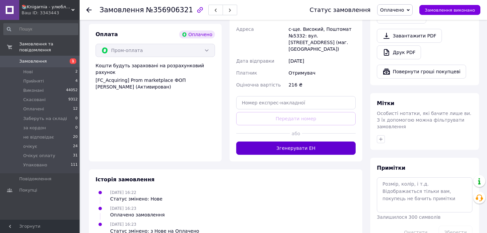
click at [313, 142] on button "Згенерувати ЕН" at bounding box center [295, 148] width 119 height 13
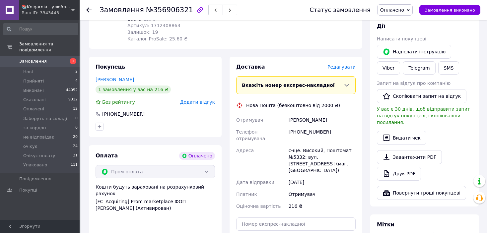
scroll to position [285, 0]
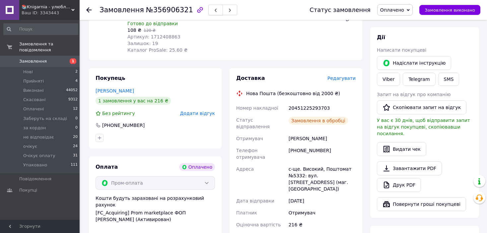
click at [214, 11] on icon "button" at bounding box center [216, 10] width 4 height 4
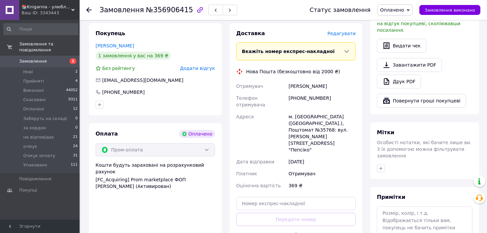
scroll to position [418, 0]
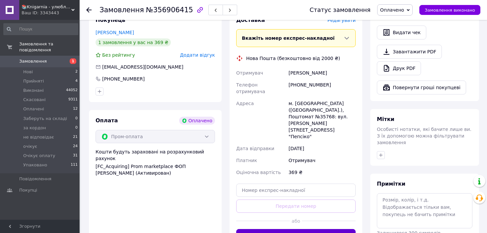
click at [340, 229] on button "Згенерувати ЕН" at bounding box center [295, 235] width 119 height 13
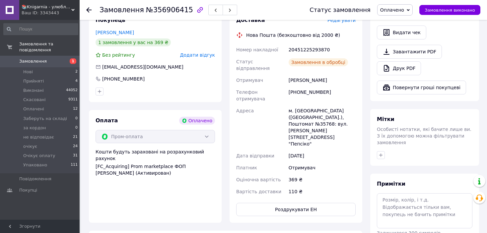
click at [214, 10] on icon "button" at bounding box center [216, 10] width 4 height 4
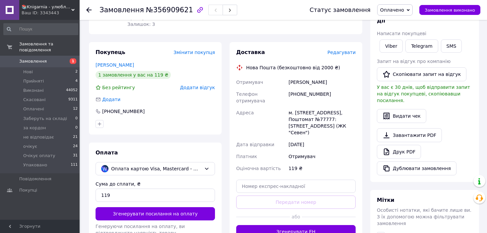
scroll to position [203, 0]
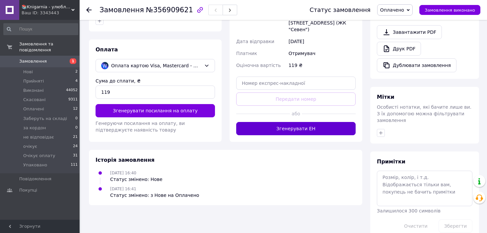
click at [305, 124] on button "Згенерувати ЕН" at bounding box center [295, 128] width 119 height 13
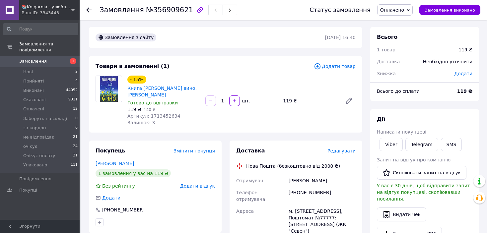
scroll to position [0, 0]
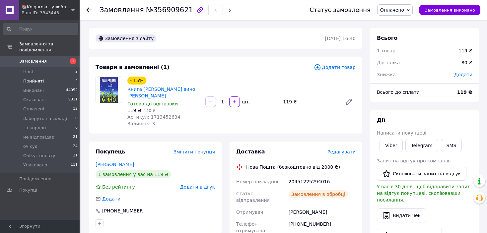
click at [32, 78] on span "Прийняті" at bounding box center [33, 81] width 21 height 6
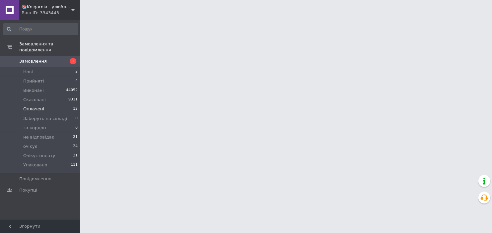
click at [33, 104] on li "Оплачені 12" at bounding box center [41, 108] width 82 height 9
click at [33, 106] on span "Оплачені" at bounding box center [33, 109] width 21 height 6
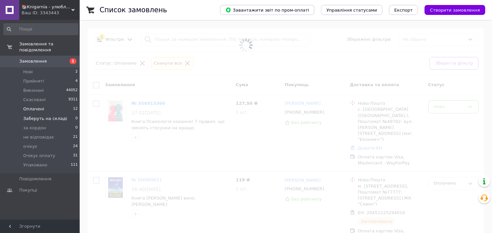
click at [31, 106] on span "Оплачені" at bounding box center [33, 109] width 21 height 6
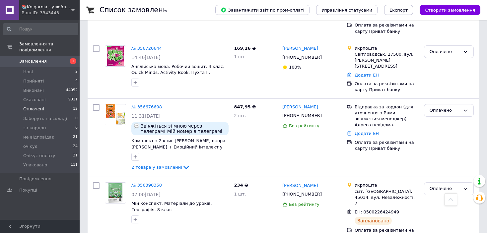
scroll to position [685, 0]
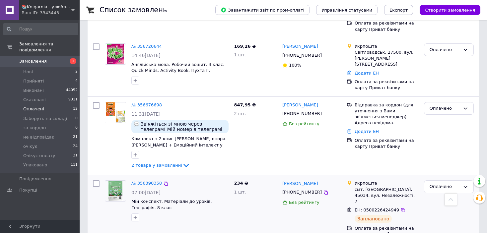
click at [96, 180] on input "checkbox" at bounding box center [96, 183] width 7 height 7
checkbox input "true"
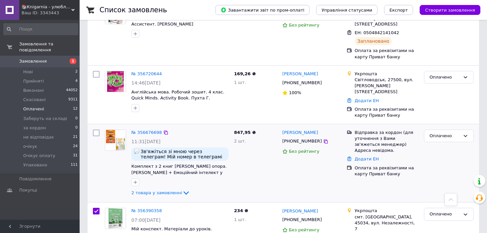
scroll to position [619, 0]
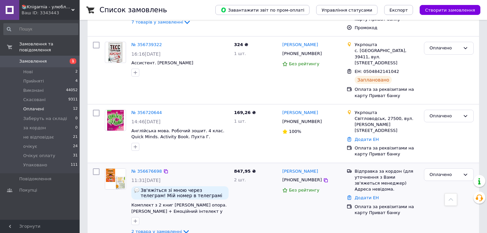
click at [166, 229] on span "2 товара у замовленні" at bounding box center [156, 231] width 51 height 5
checkbox input "true"
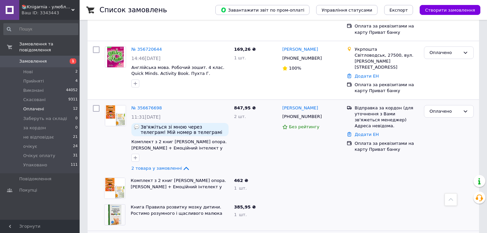
scroll to position [685, 0]
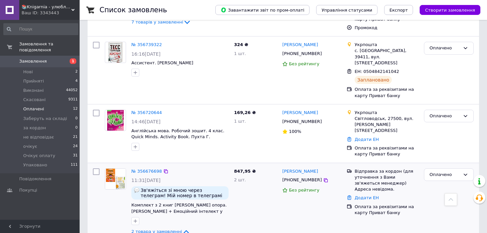
click at [97, 168] on input "checkbox" at bounding box center [96, 171] width 7 height 7
checkbox input "true"
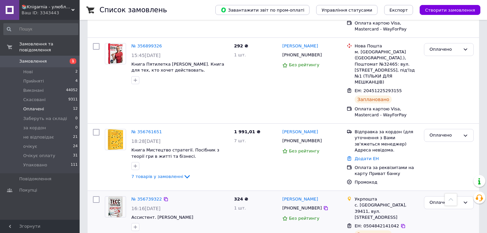
scroll to position [453, 0]
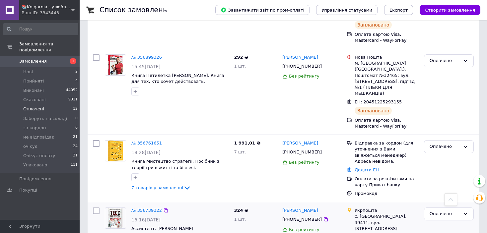
click at [96, 208] on input "checkbox" at bounding box center [96, 211] width 7 height 7
checkbox input "true"
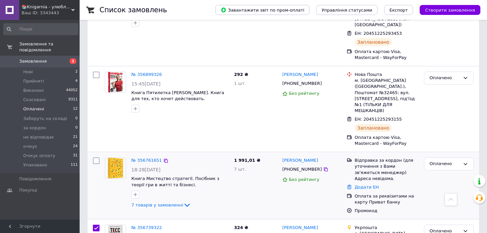
scroll to position [420, 0]
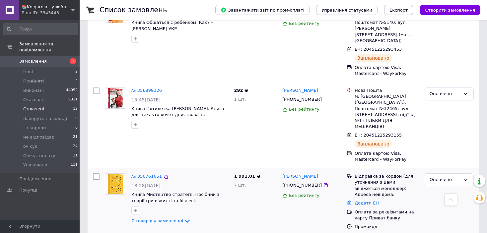
click at [155, 219] on span "7 товарів у замовленні" at bounding box center [157, 221] width 52 height 5
checkbox input "true"
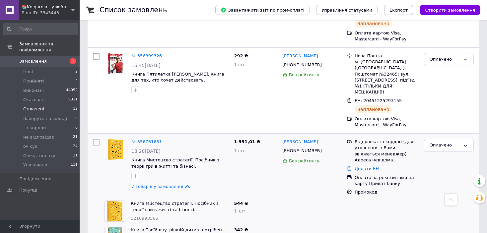
scroll to position [453, 0]
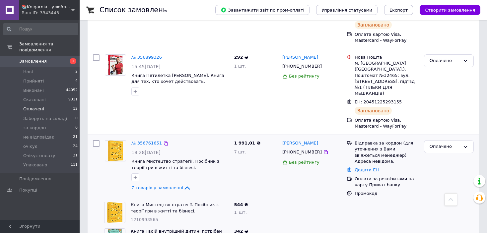
click at [96, 140] on input "checkbox" at bounding box center [96, 143] width 7 height 7
checkbox input "true"
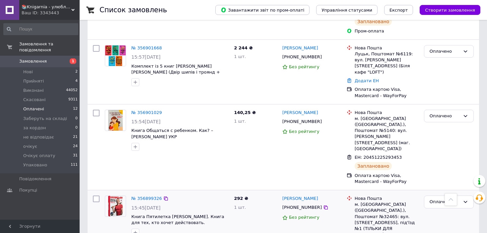
scroll to position [320, 0]
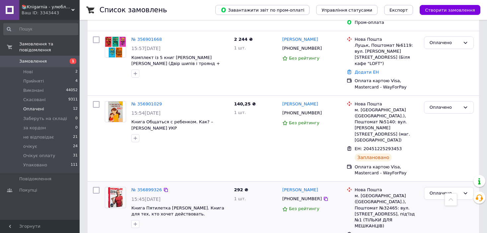
click at [97, 187] on input "checkbox" at bounding box center [96, 190] width 7 height 7
checkbox input "true"
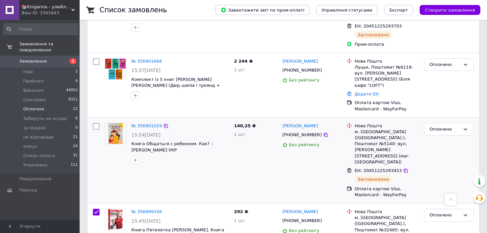
scroll to position [287, 0]
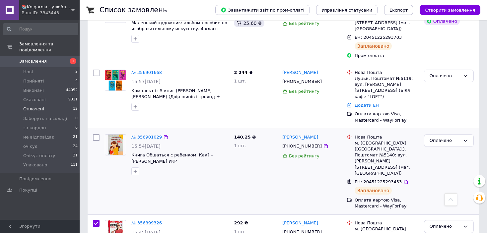
click at [98, 134] on input "checkbox" at bounding box center [96, 137] width 7 height 7
checkbox input "true"
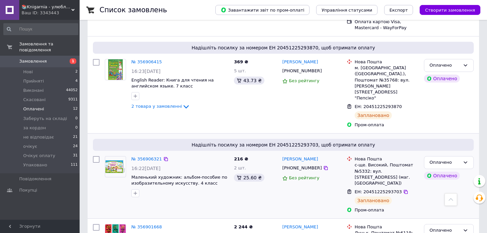
scroll to position [121, 0]
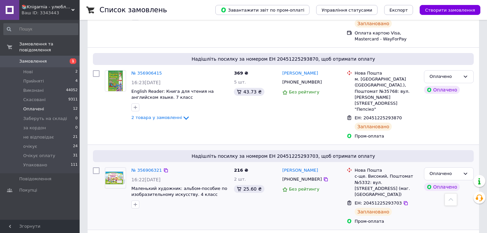
click at [97, 167] on input "checkbox" at bounding box center [96, 170] width 7 height 7
checkbox input "true"
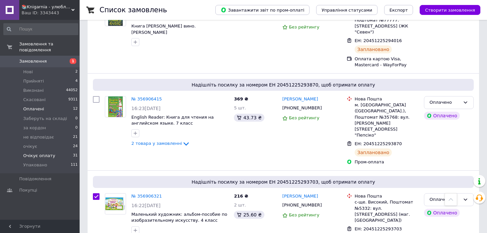
scroll to position [55, 0]
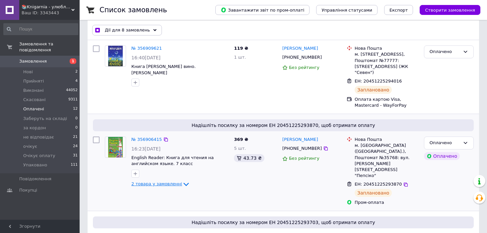
click at [141, 183] on span "2 товара у замовленні" at bounding box center [156, 184] width 51 height 5
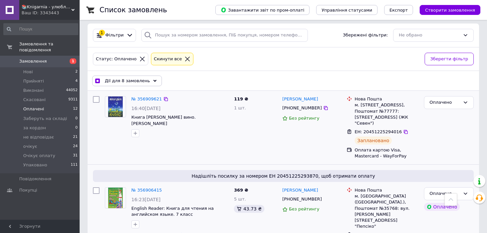
scroll to position [0, 0]
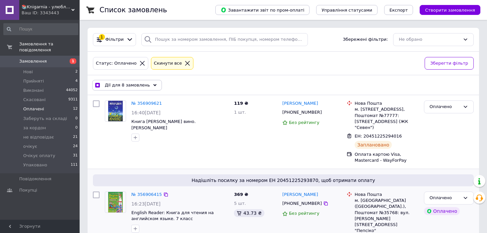
click at [95, 199] on div at bounding box center [96, 226] width 12 height 74
checkbox input "true"
click at [96, 193] on input "checkbox" at bounding box center [96, 195] width 7 height 7
checkbox input "true"
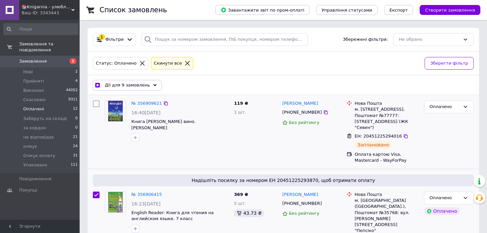
click at [97, 104] on input "checkbox" at bounding box center [96, 103] width 7 height 7
checkbox input "true"
click at [144, 84] on span "Дії для 10 замовлень" at bounding box center [129, 85] width 48 height 6
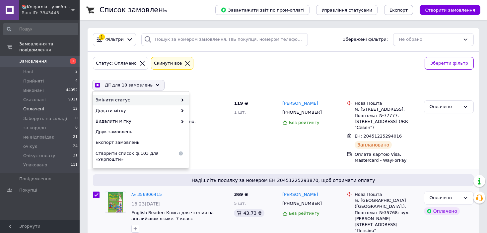
checkbox input "true"
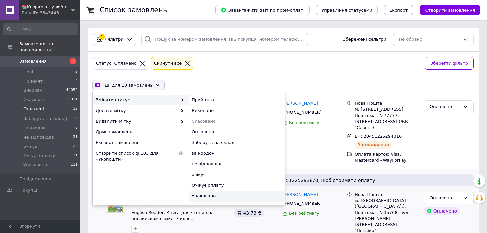
click at [211, 193] on div "Упаковано" at bounding box center [237, 196] width 96 height 11
checkbox input "false"
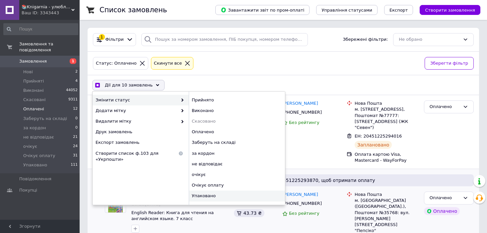
checkbox input "false"
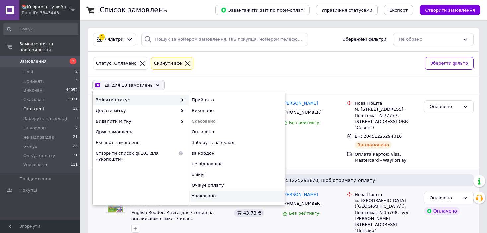
checkbox input "false"
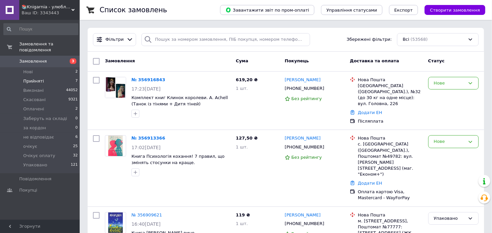
click at [27, 78] on span "Прийняті" at bounding box center [33, 81] width 21 height 6
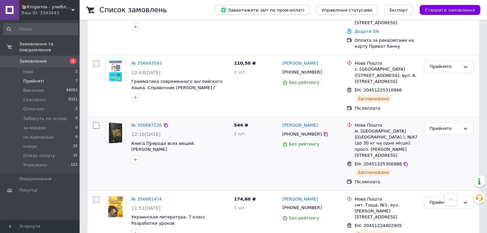
scroll to position [100, 0]
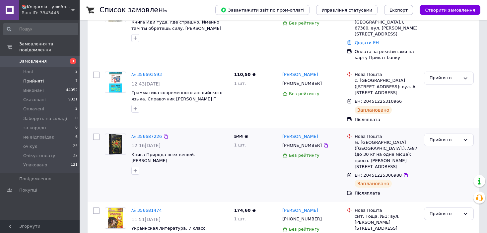
click at [96, 134] on input "checkbox" at bounding box center [96, 137] width 7 height 7
checkbox input "true"
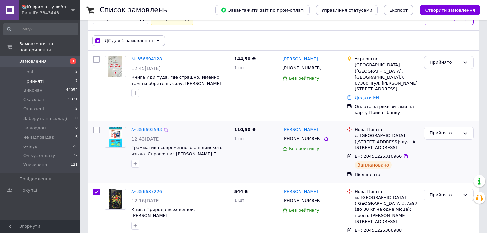
scroll to position [33, 0]
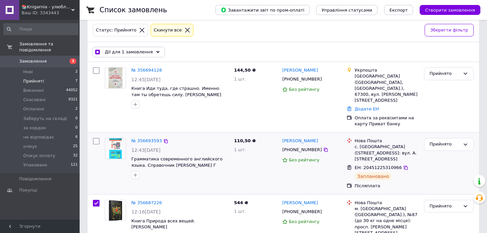
click at [94, 138] on input "checkbox" at bounding box center [96, 141] width 7 height 7
checkbox input "true"
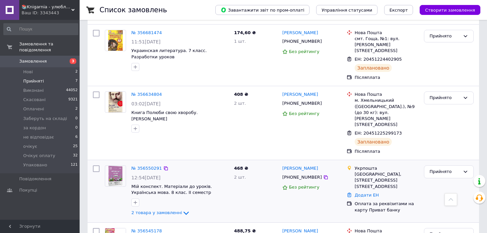
scroll to position [244, 0]
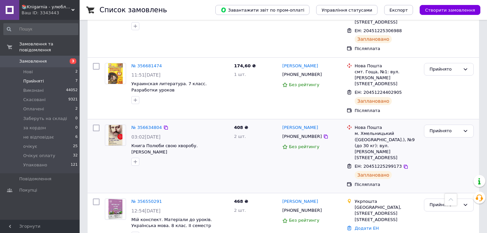
click at [98, 125] on input "checkbox" at bounding box center [96, 128] width 7 height 7
checkbox input "true"
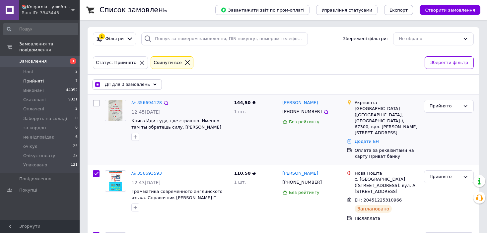
scroll to position [0, 0]
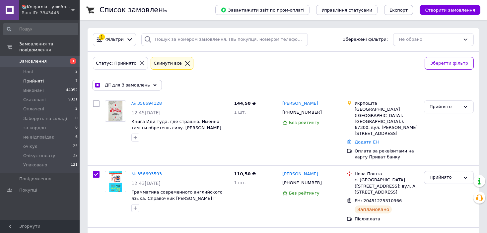
click at [153, 85] on icon at bounding box center [154, 85] width 3 height 3
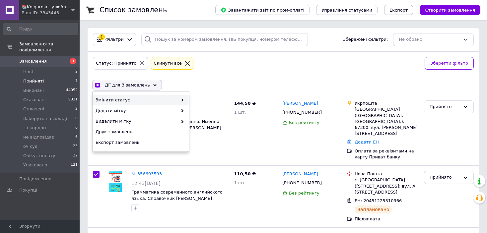
click at [181, 99] on icon at bounding box center [182, 100] width 3 height 3
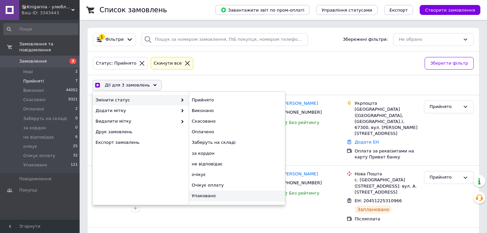
checkbox input "true"
click at [205, 197] on div "Упаковано" at bounding box center [237, 196] width 96 height 11
checkbox input "false"
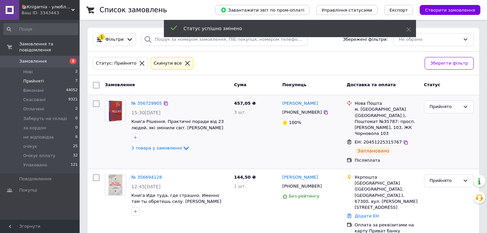
click at [170, 143] on div "№ 356729905 15:30[DATE] Книга Рішення. Практичні поради від 23 людей, які зміни…" at bounding box center [180, 126] width 102 height 57
click at [170, 146] on span "3 товара у замовленні" at bounding box center [156, 148] width 51 height 5
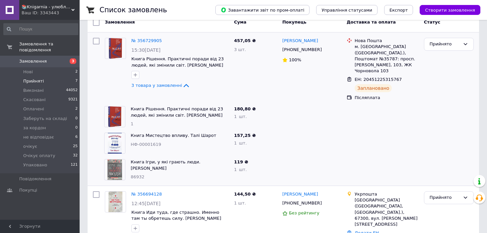
scroll to position [66, 0]
